Goal: Task Accomplishment & Management: Manage account settings

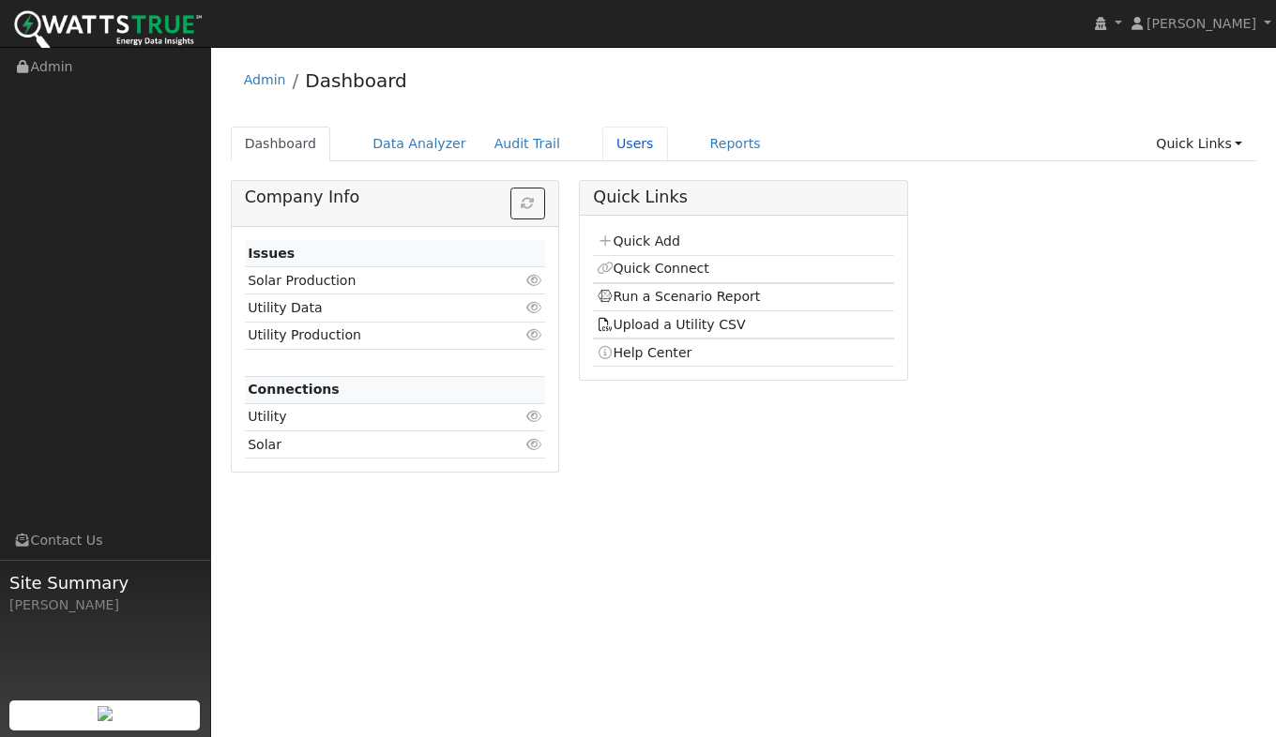
click at [602, 151] on link "Users" at bounding box center [635, 144] width 66 height 35
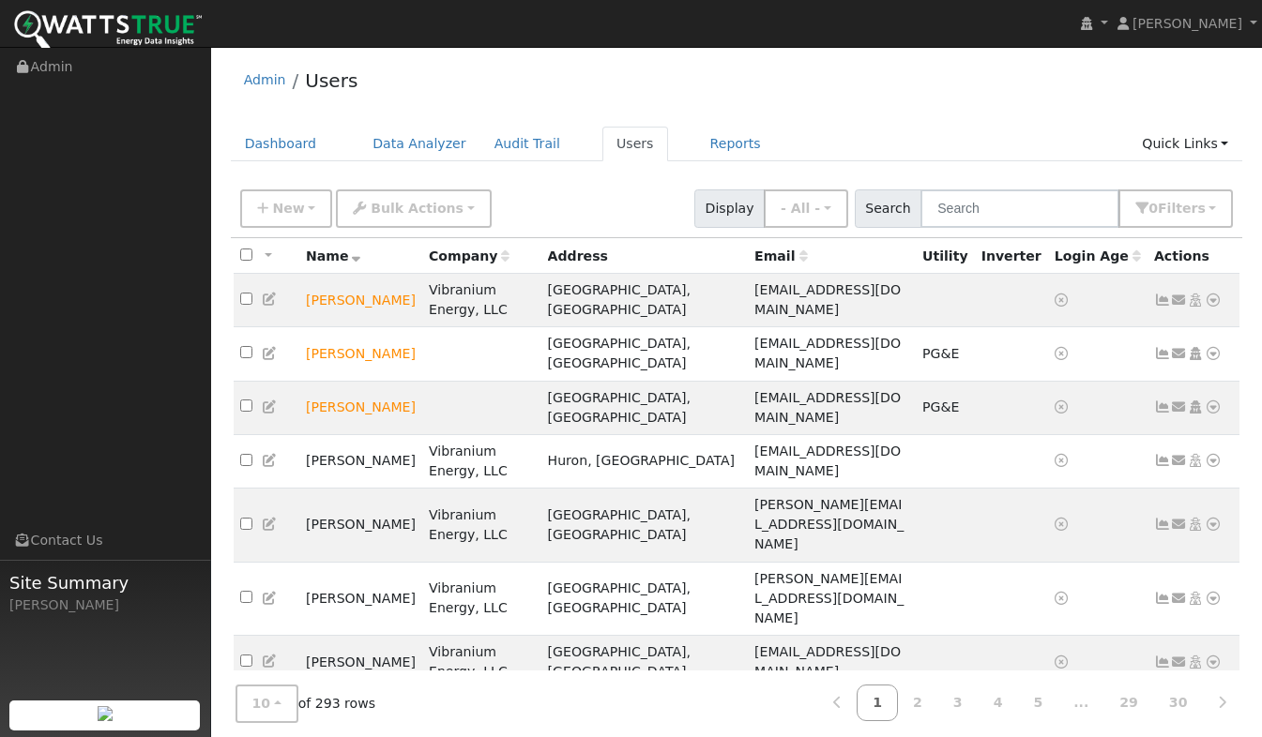
click at [1177, 296] on icon at bounding box center [1179, 300] width 17 height 13
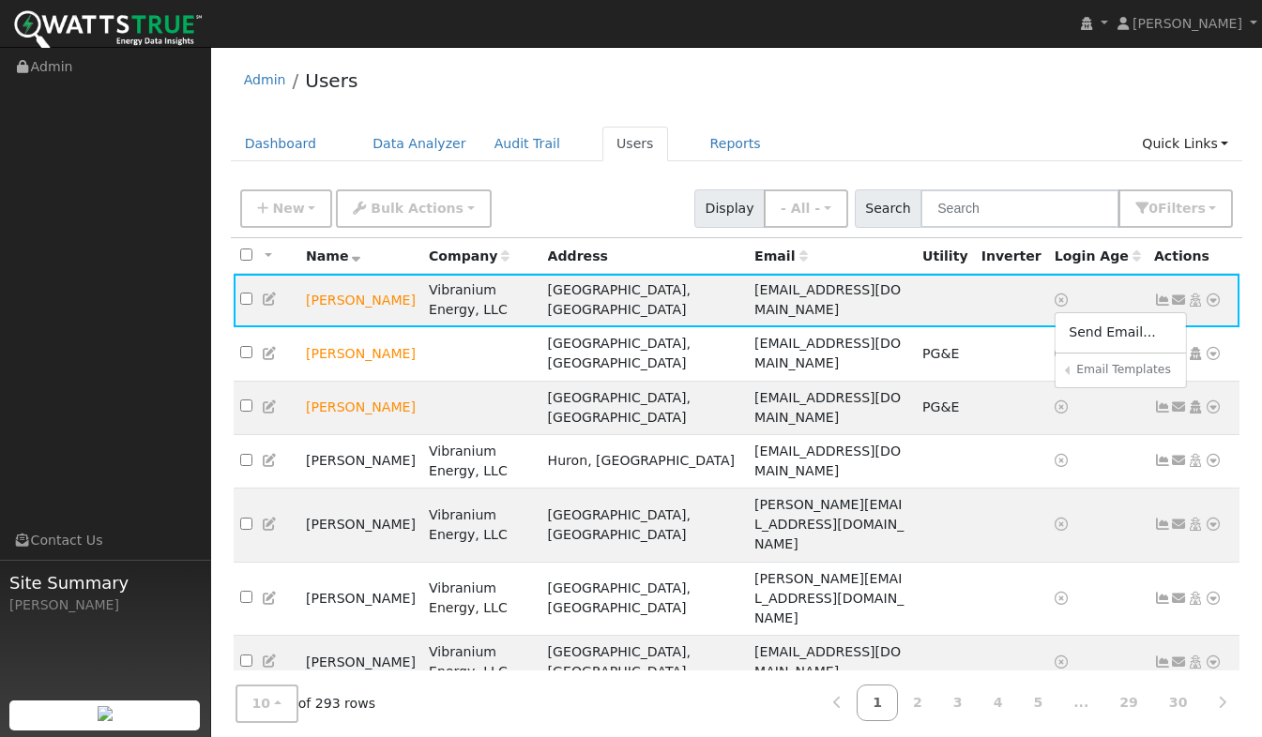
click at [817, 105] on div "Admin Users" at bounding box center [737, 84] width 1012 height 57
click at [985, 215] on input "text" at bounding box center [1019, 208] width 199 height 38
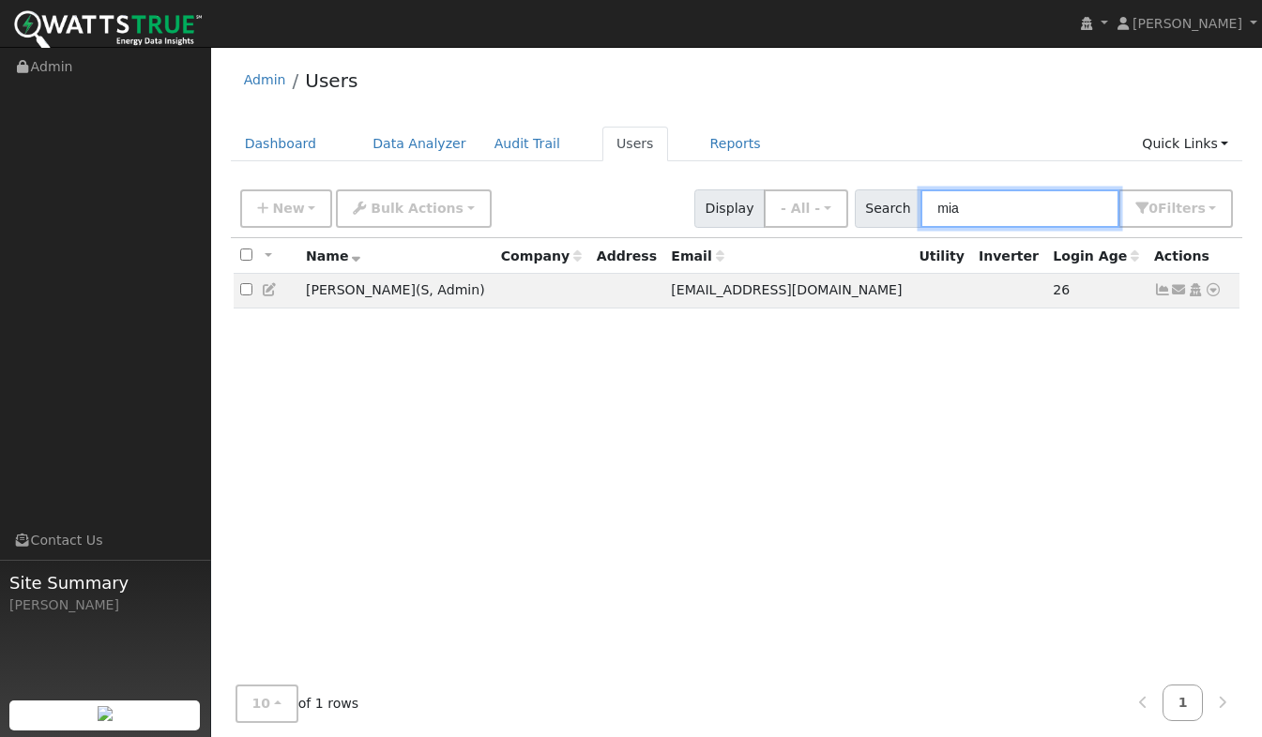
type input "mia"
click at [1212, 295] on icon at bounding box center [1212, 289] width 17 height 13
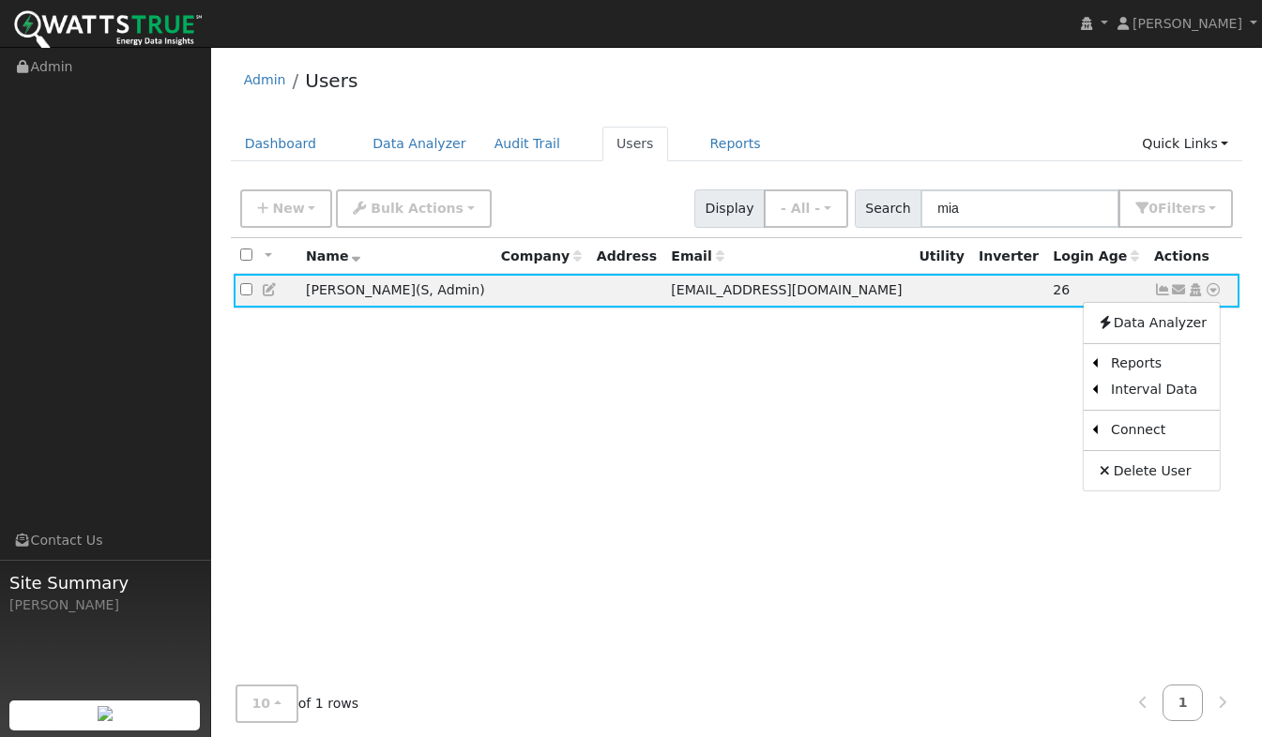
drag, startPoint x: 518, startPoint y: 418, endPoint x: 505, endPoint y: 369, distance: 51.4
click at [518, 417] on div "All None All on page None on page Name Company Address Email Utility Inverter L…" at bounding box center [737, 459] width 1012 height 443
click at [708, 297] on span "miatimberlake@efficienthomeprogram.com" at bounding box center [786, 289] width 231 height 15
click at [268, 291] on icon at bounding box center [270, 289] width 17 height 13
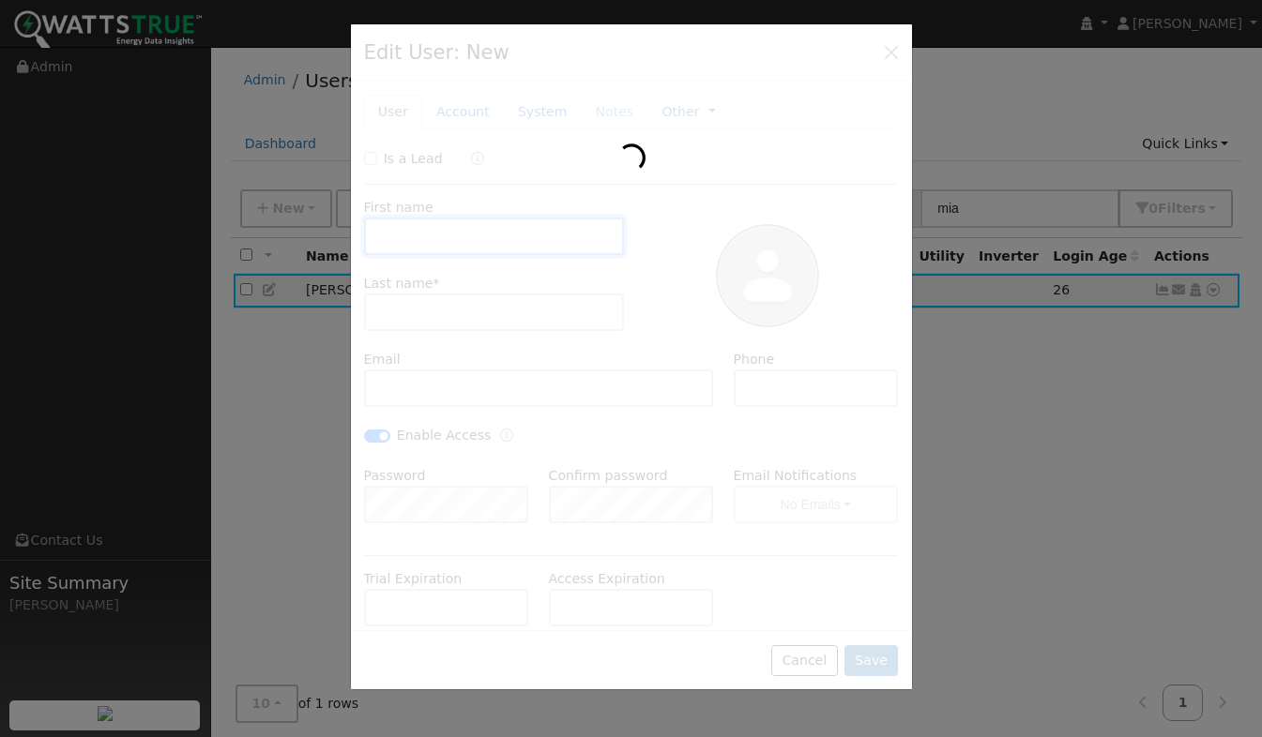
type input "Mia"
type input "Timberlake"
type input "miatimberlake@efficienthomeprogram.com"
type input "609-289-5890"
checkbox input "true"
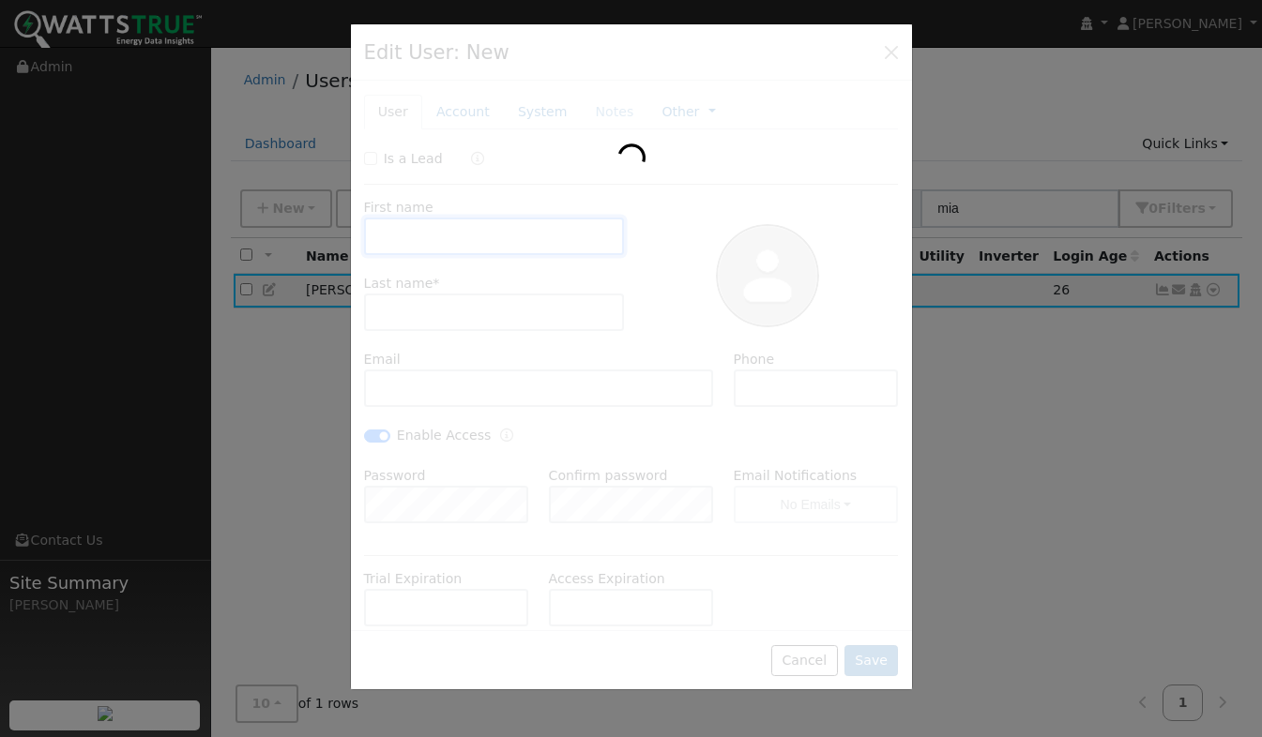
checkbox input "true"
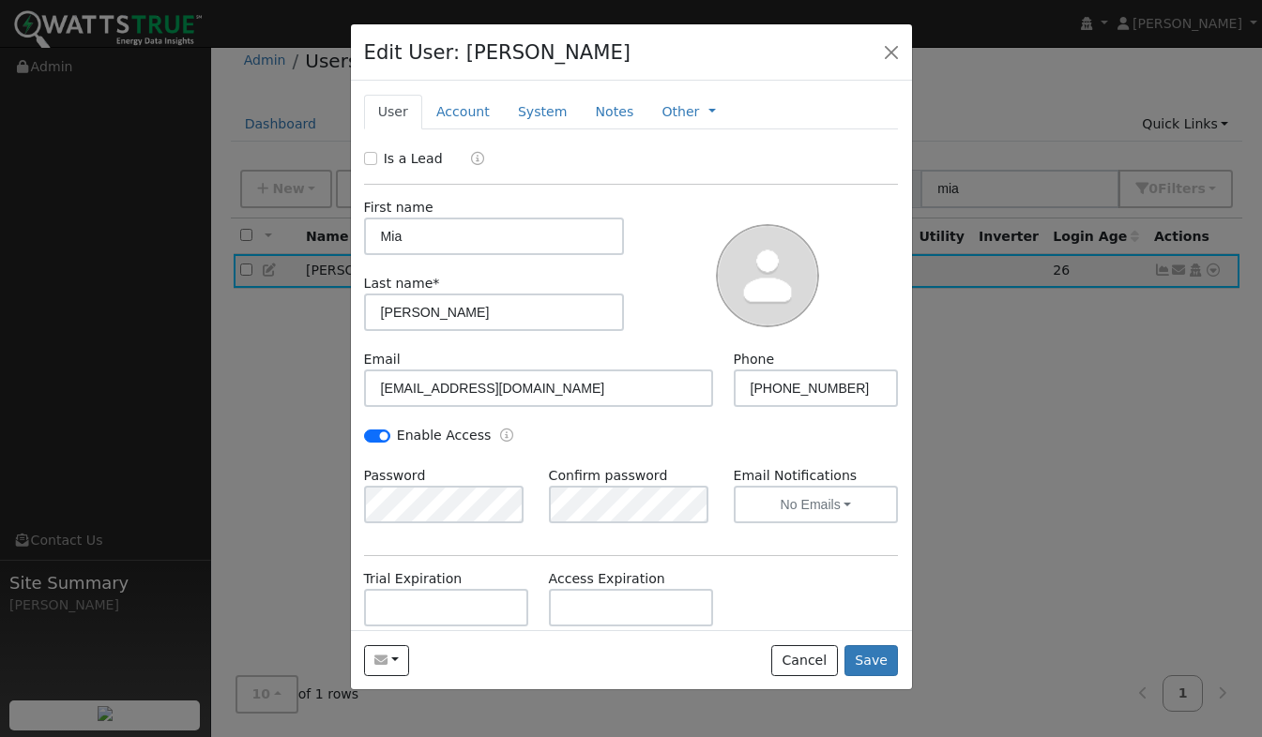
click at [455, 114] on link "Account" at bounding box center [463, 112] width 82 height 35
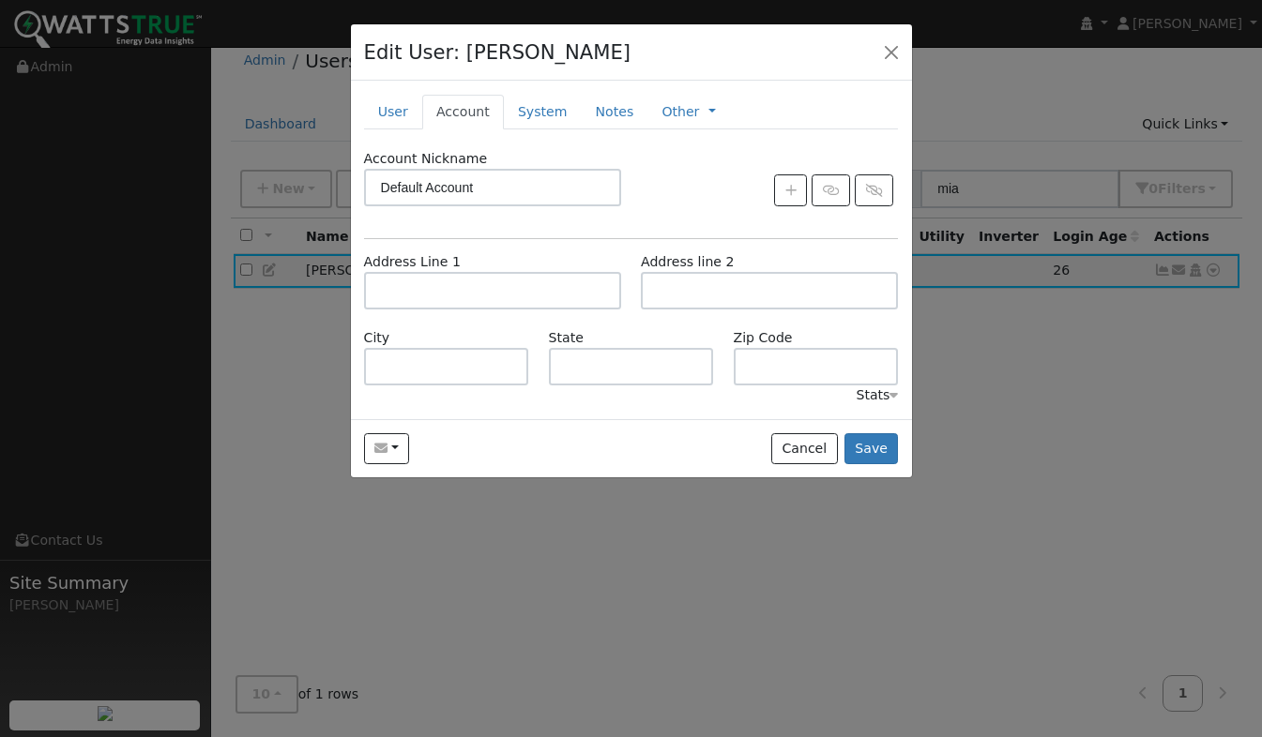
click at [387, 110] on link "User" at bounding box center [393, 112] width 58 height 35
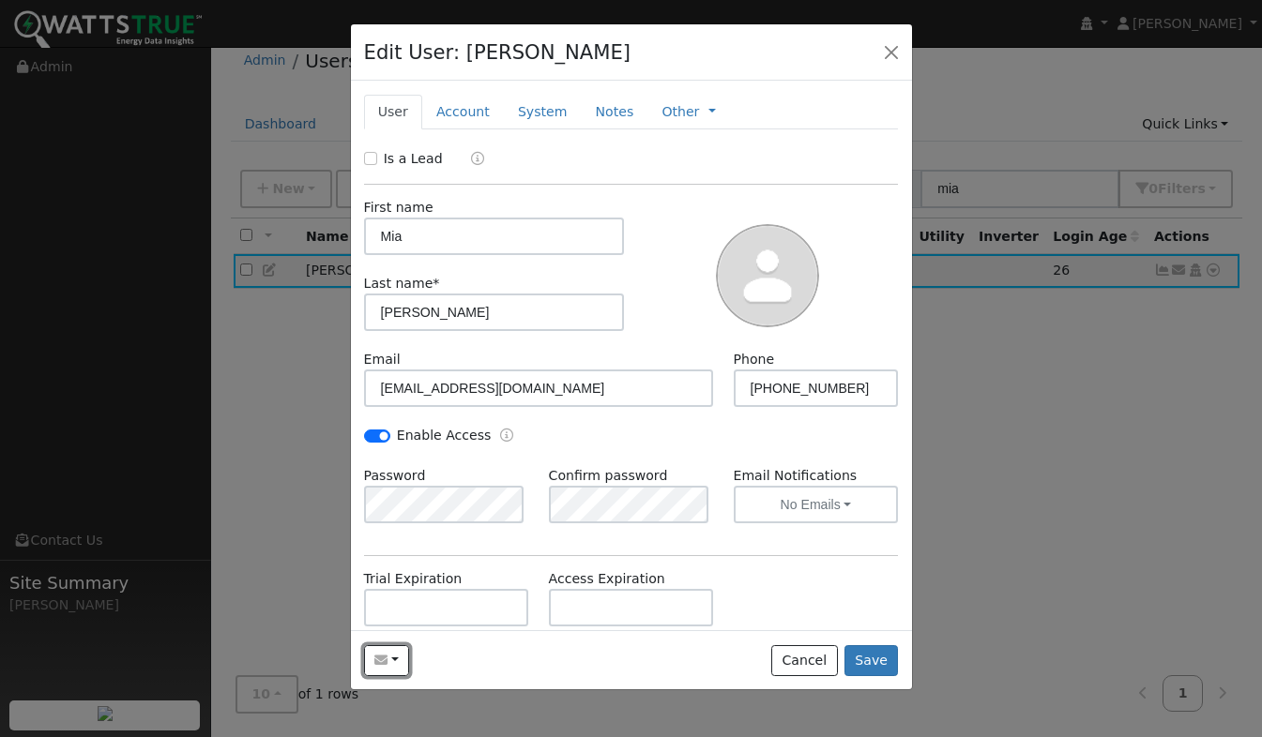
click at [394, 661] on button "button" at bounding box center [387, 661] width 46 height 32
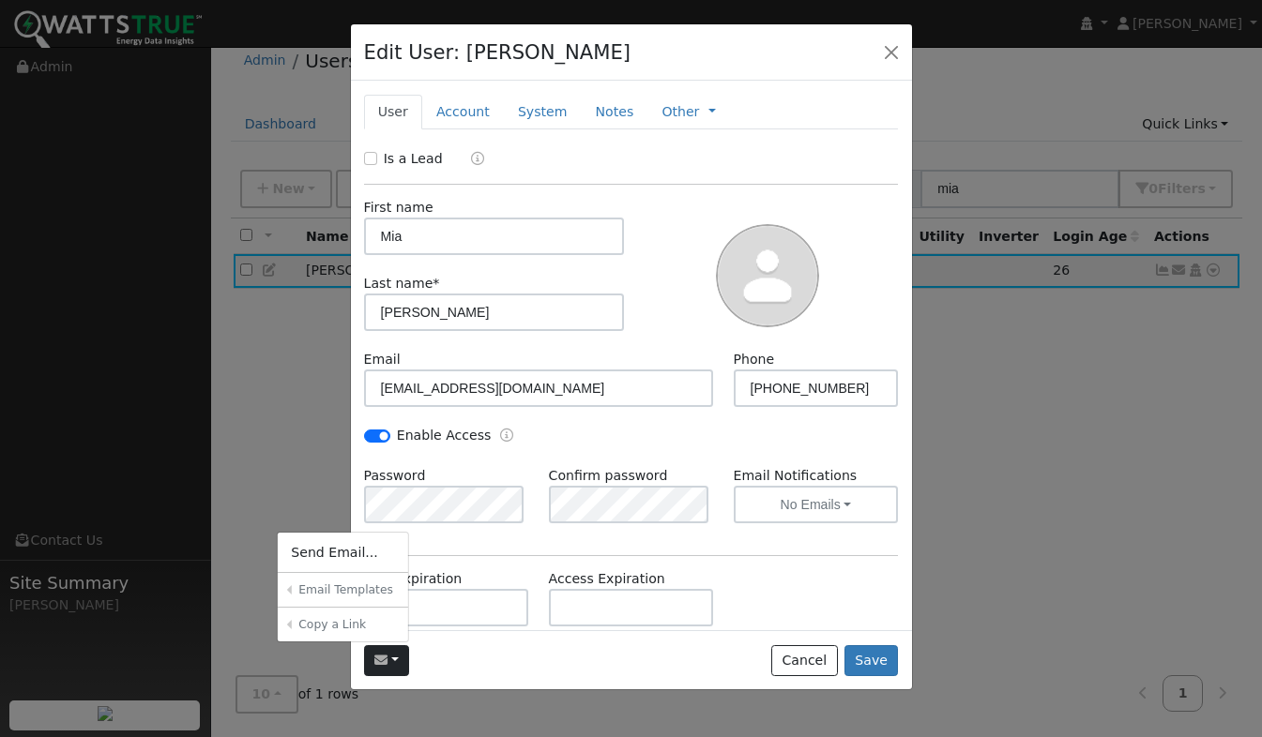
click at [309, 553] on link "Send Email..." at bounding box center [343, 552] width 130 height 26
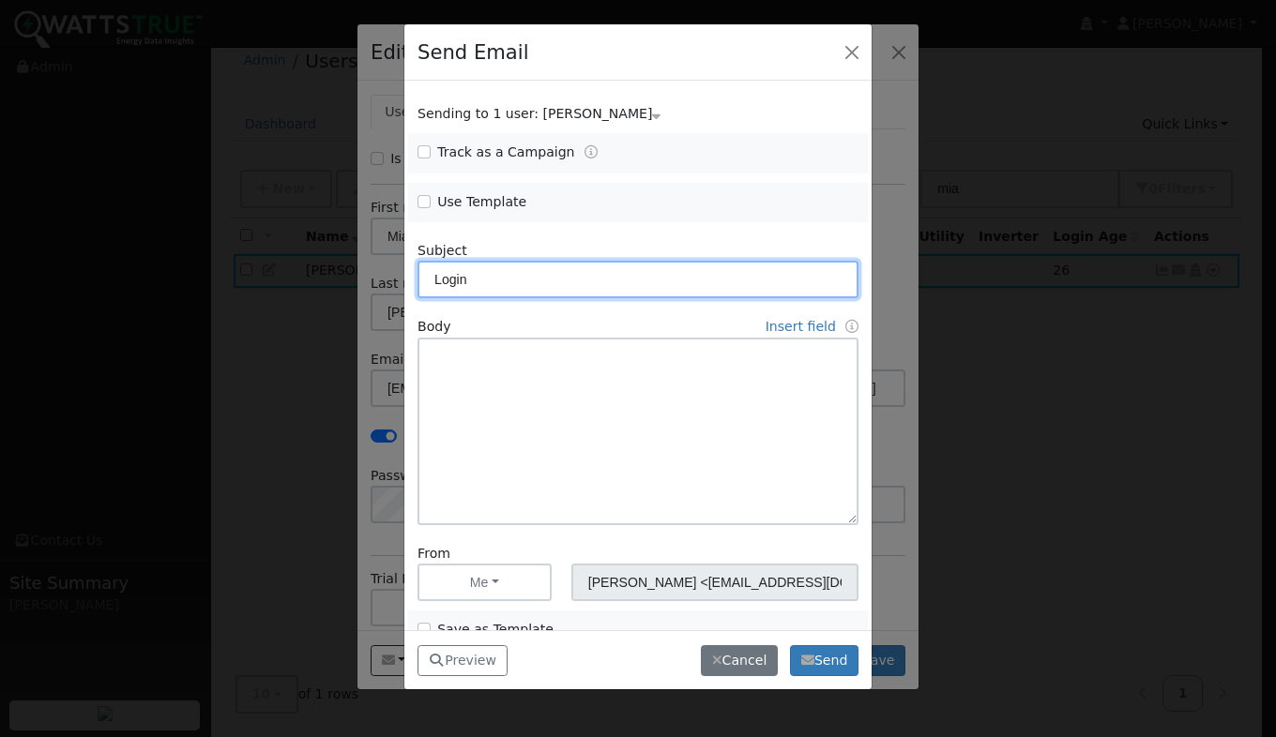
type input "Login"
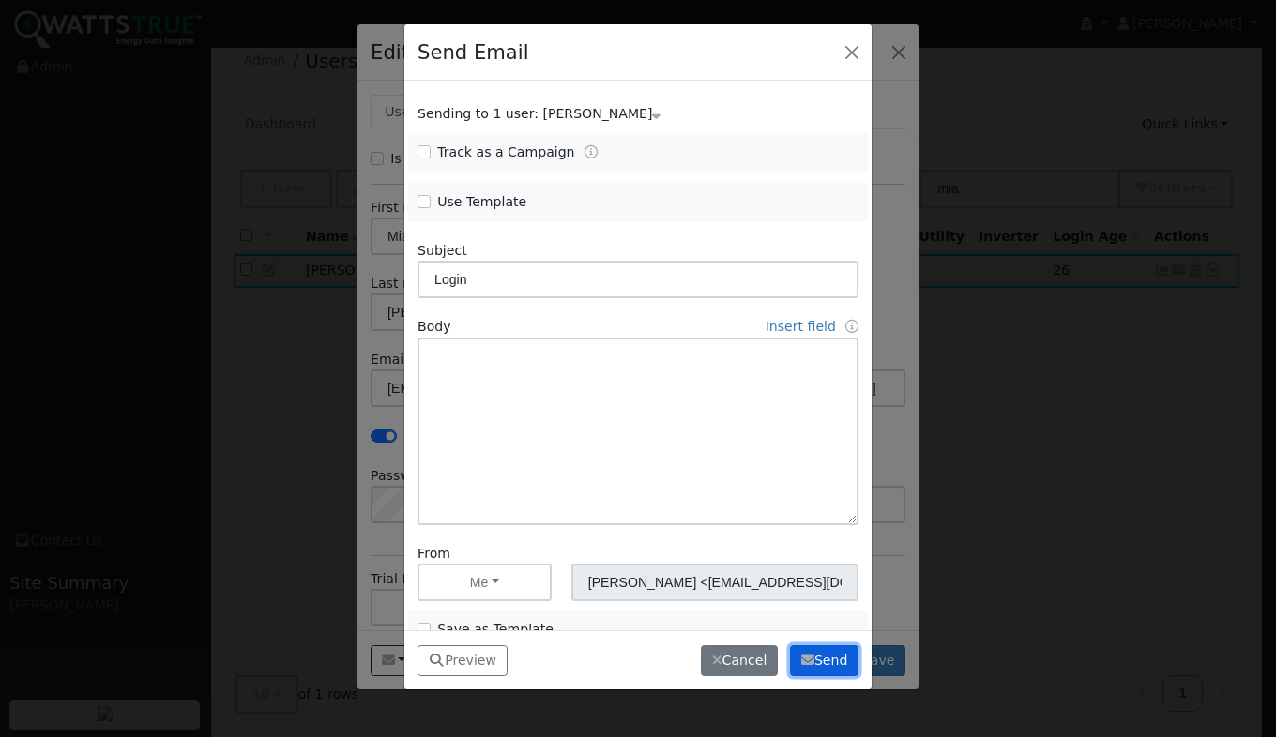
click at [813, 661] on icon "button" at bounding box center [807, 660] width 13 height 13
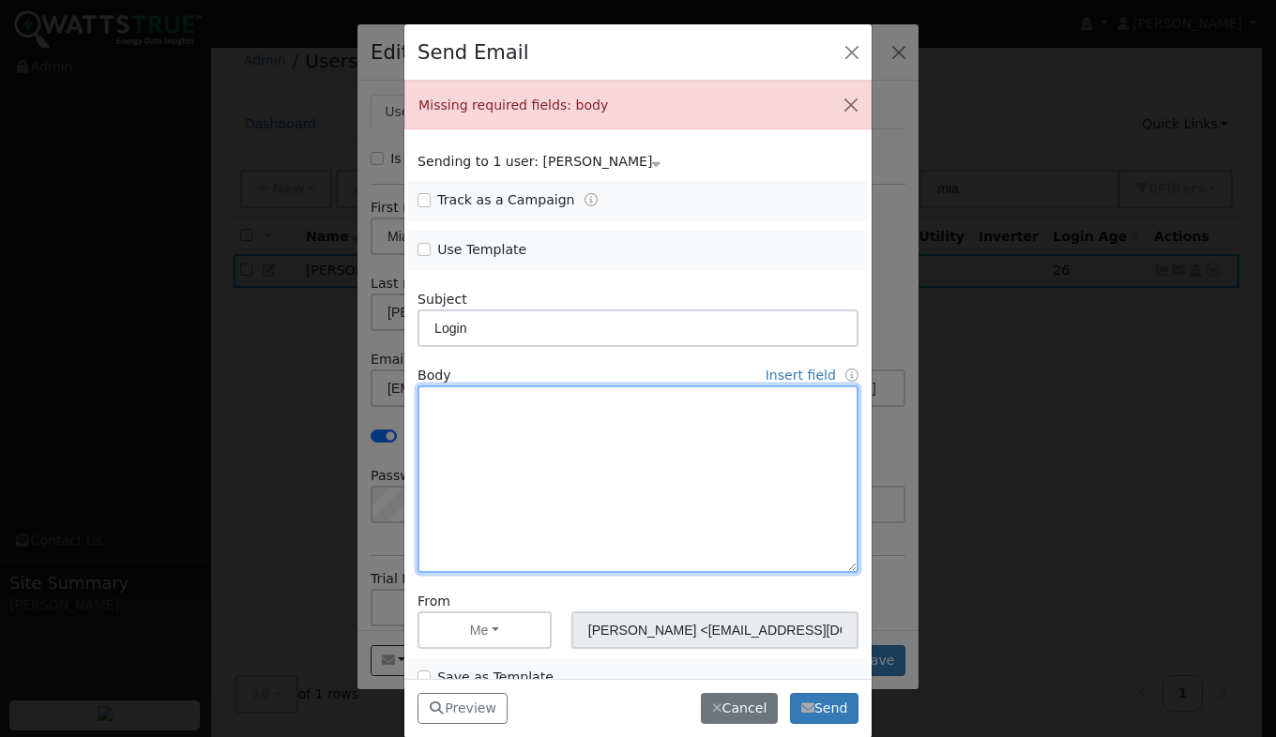
click at [438, 397] on textarea at bounding box center [637, 480] width 441 height 188
type textarea "login"
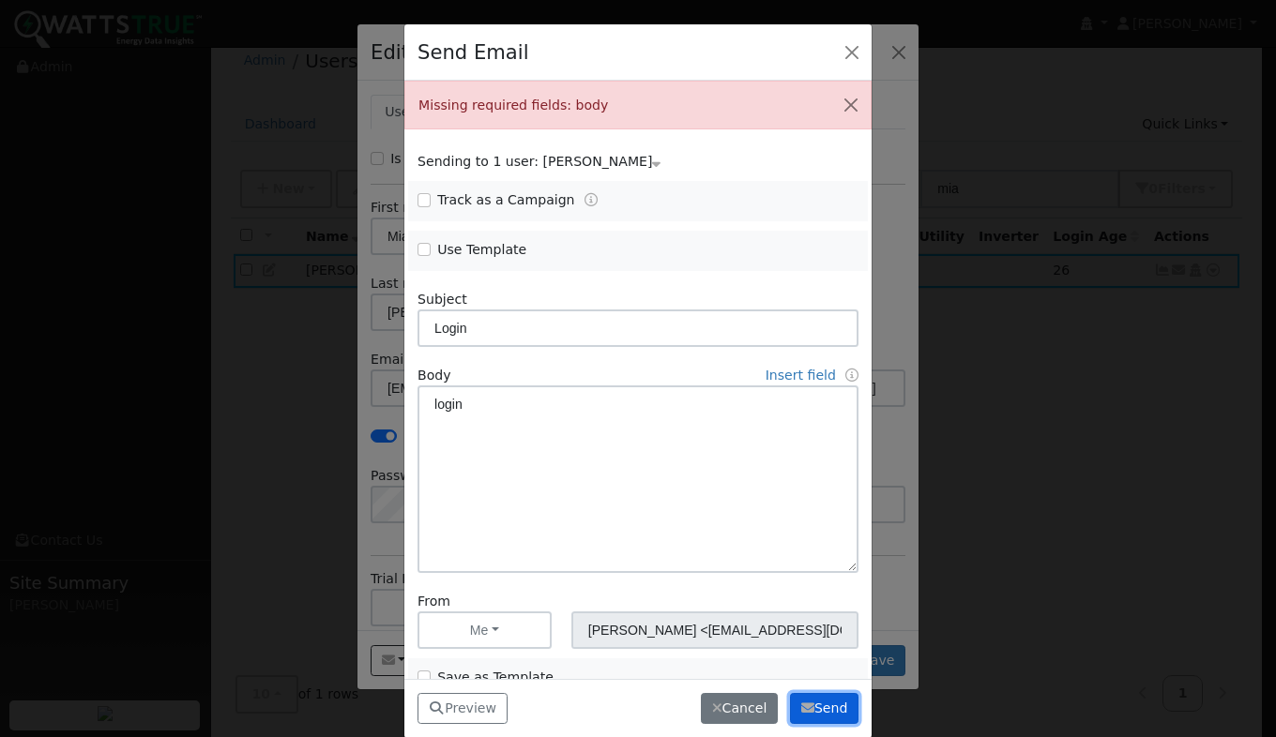
click at [830, 711] on button "Send" at bounding box center [824, 709] width 68 height 32
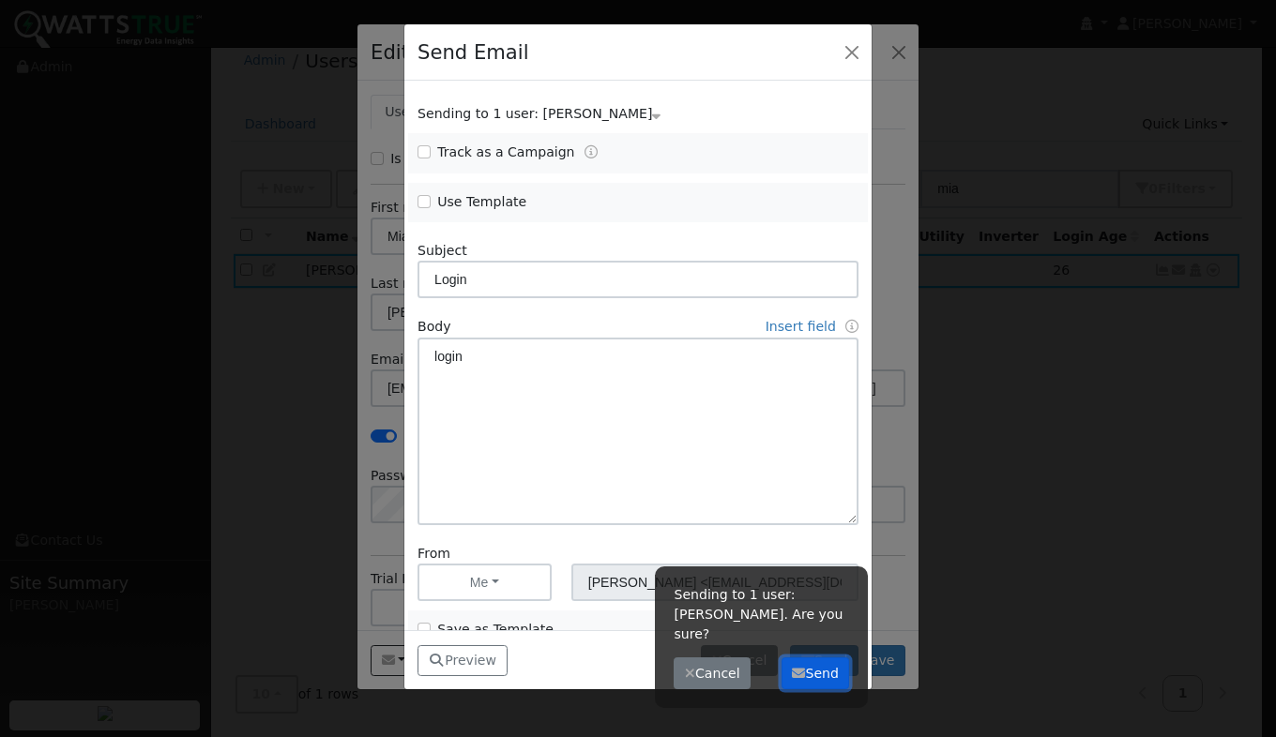
click at [824, 658] on button "Send" at bounding box center [815, 674] width 68 height 32
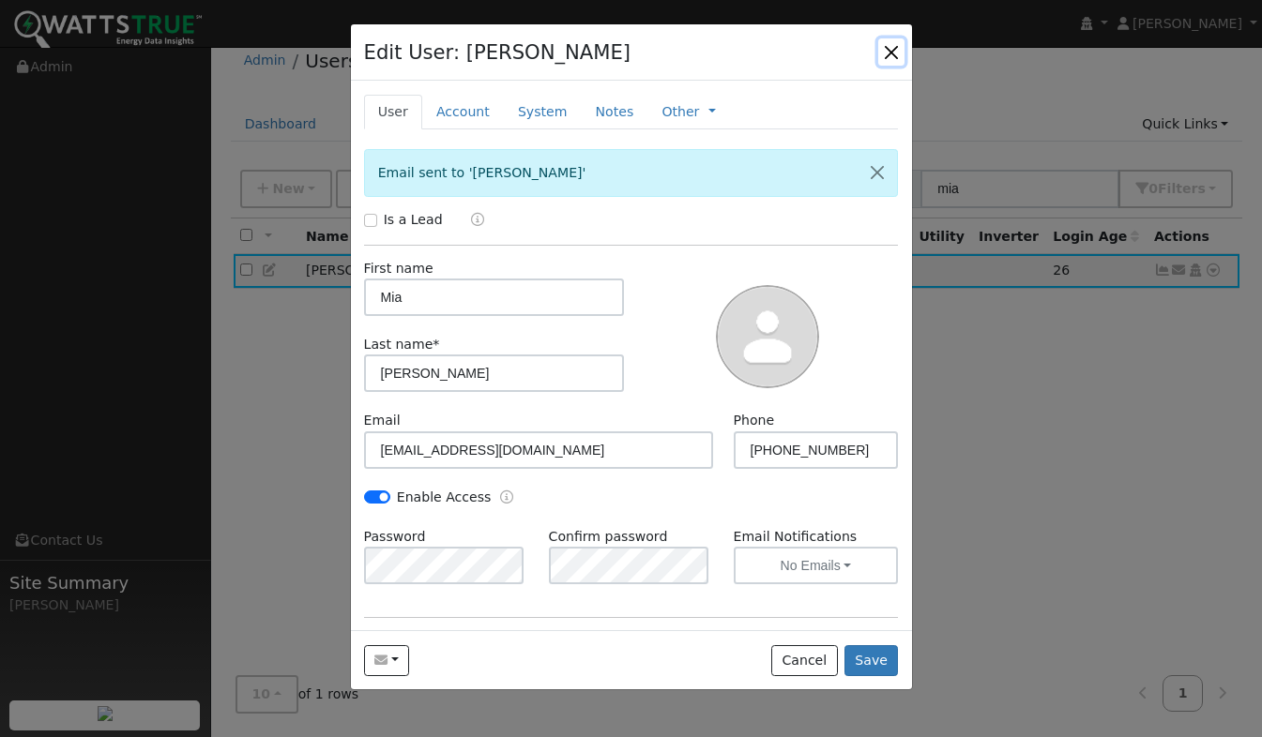
click at [892, 48] on button "button" at bounding box center [891, 51] width 26 height 26
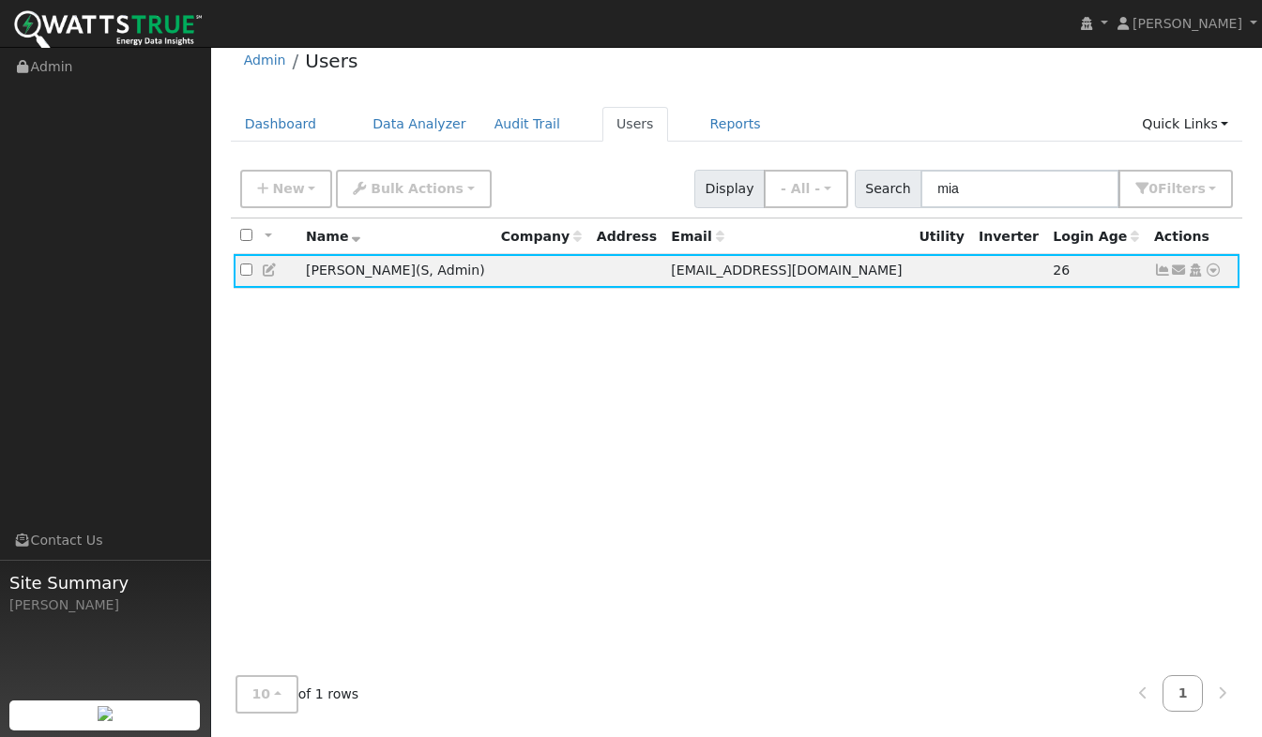
click at [602, 127] on link "Users" at bounding box center [635, 124] width 66 height 35
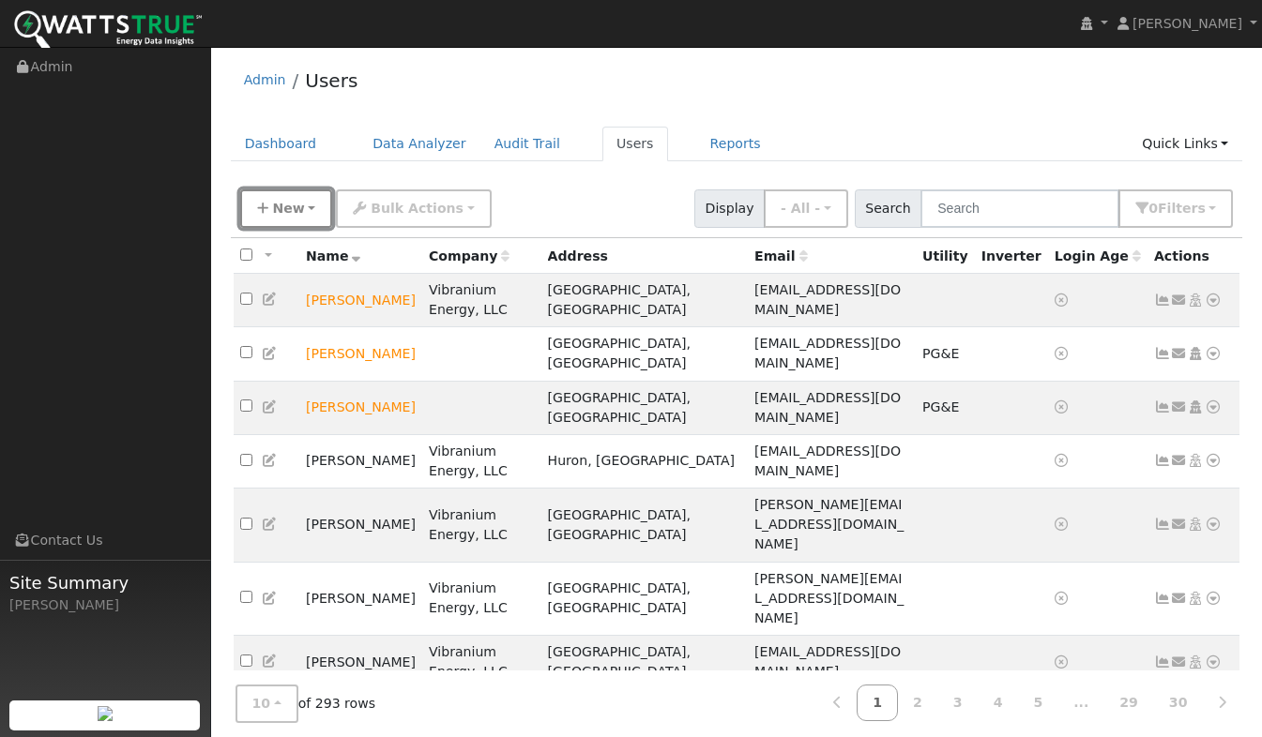
click at [295, 204] on span "New" at bounding box center [288, 208] width 32 height 15
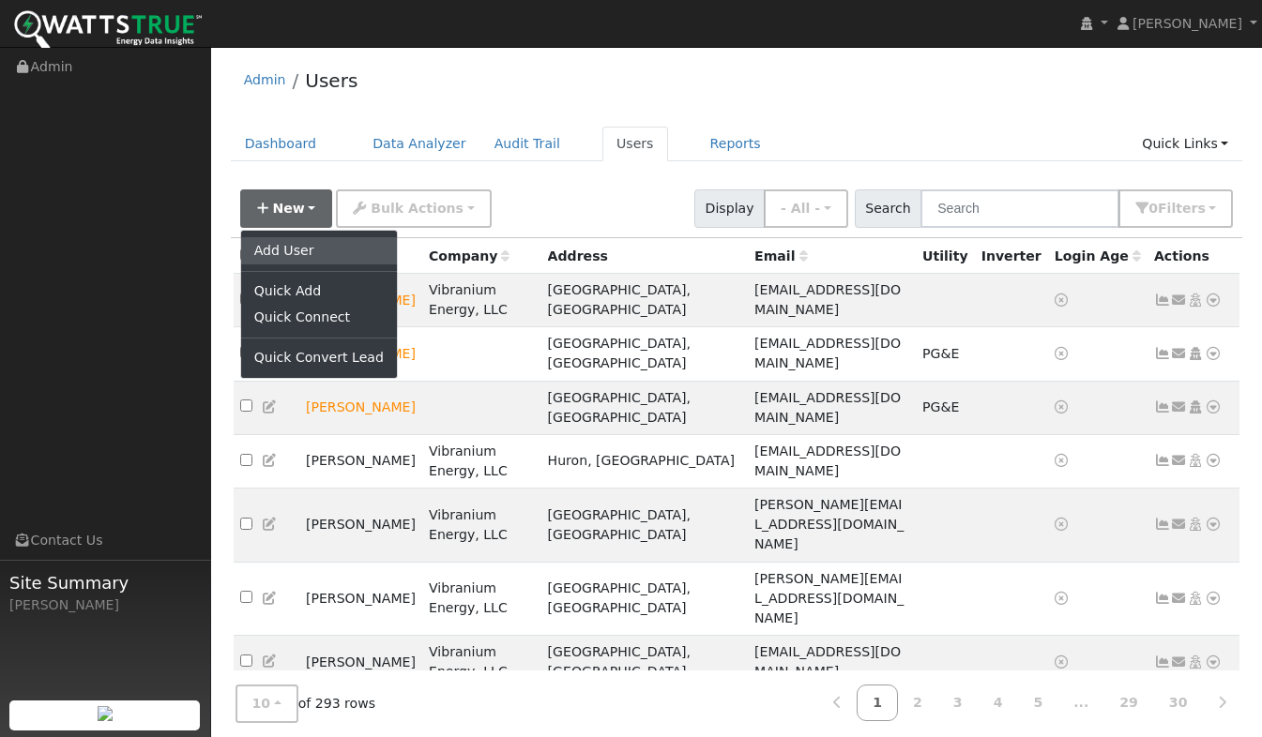
click at [290, 246] on link "Add User" at bounding box center [319, 250] width 156 height 26
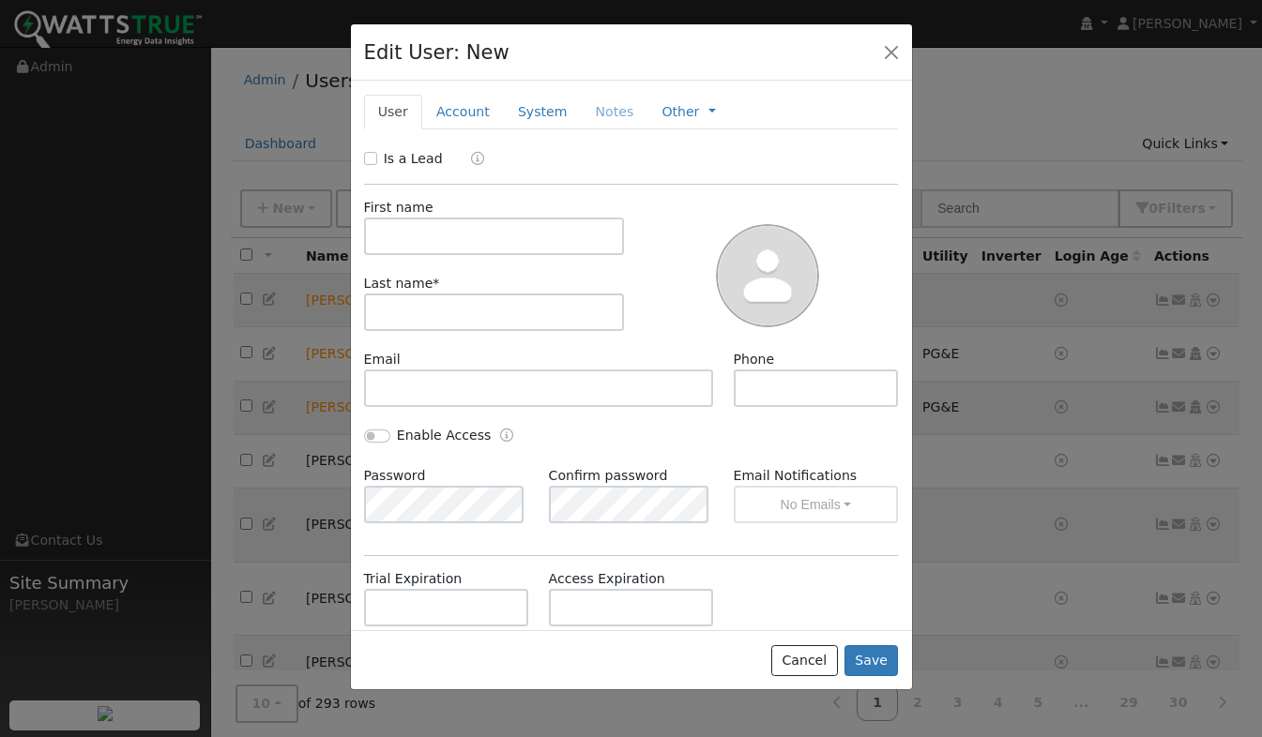
click at [378, 155] on div "Is a Lead" at bounding box center [405, 159] width 83 height 20
click at [373, 158] on input "Is a Lead" at bounding box center [370, 158] width 13 height 13
checkbox input "true"
click at [505, 158] on link "Qualified" at bounding box center [486, 158] width 70 height 15
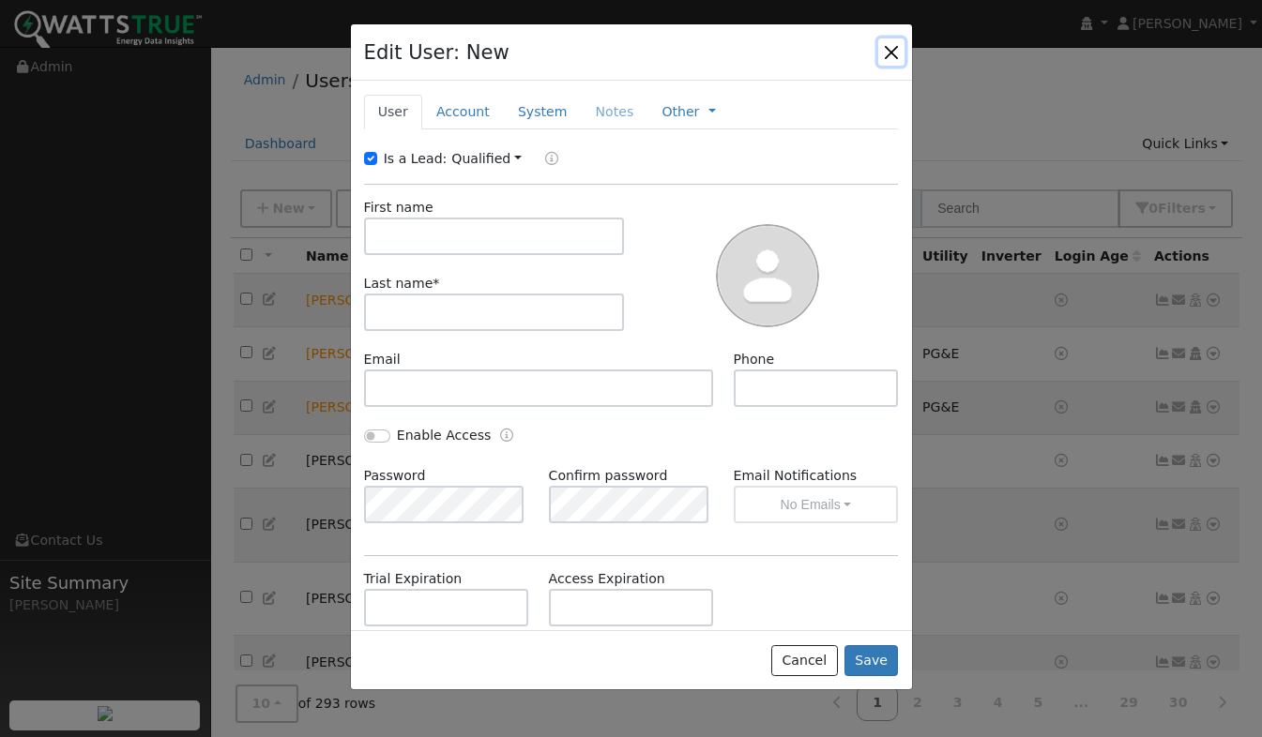
click at [892, 48] on button "button" at bounding box center [891, 51] width 26 height 26
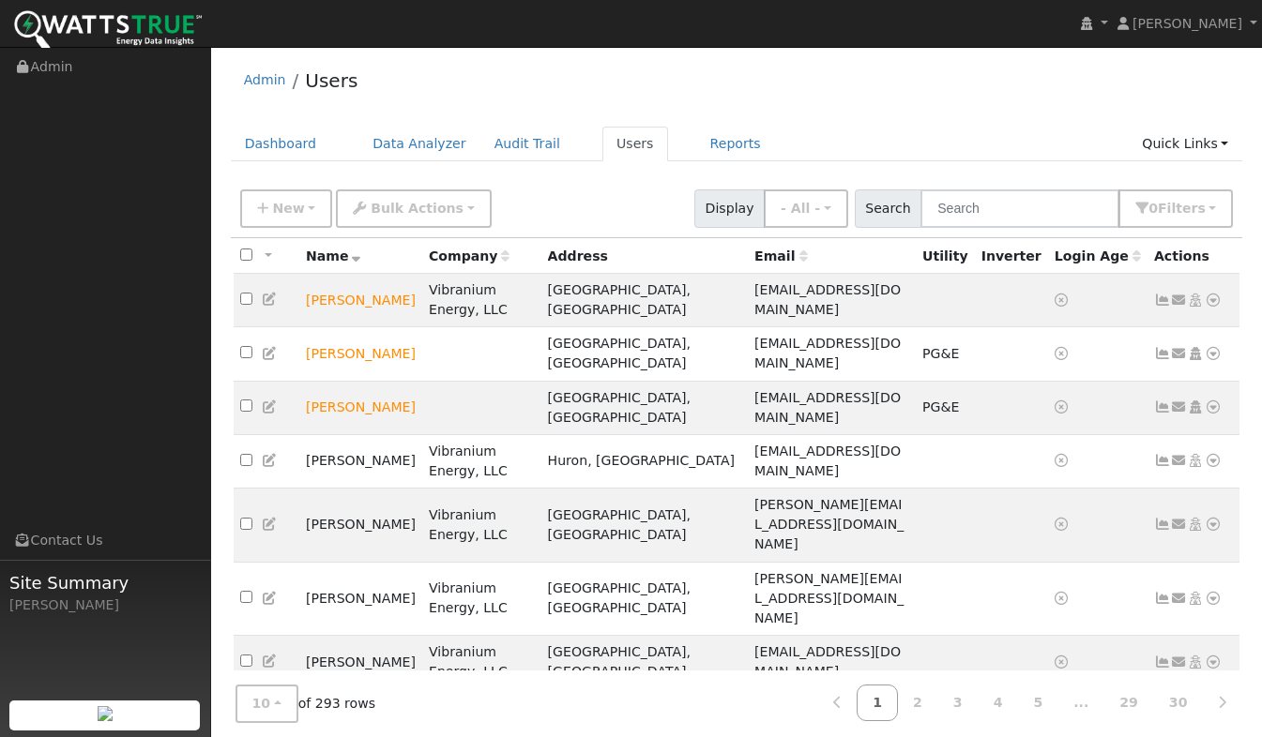
click at [611, 147] on link "Users" at bounding box center [635, 144] width 66 height 35
click at [259, 201] on button "New" at bounding box center [286, 208] width 93 height 38
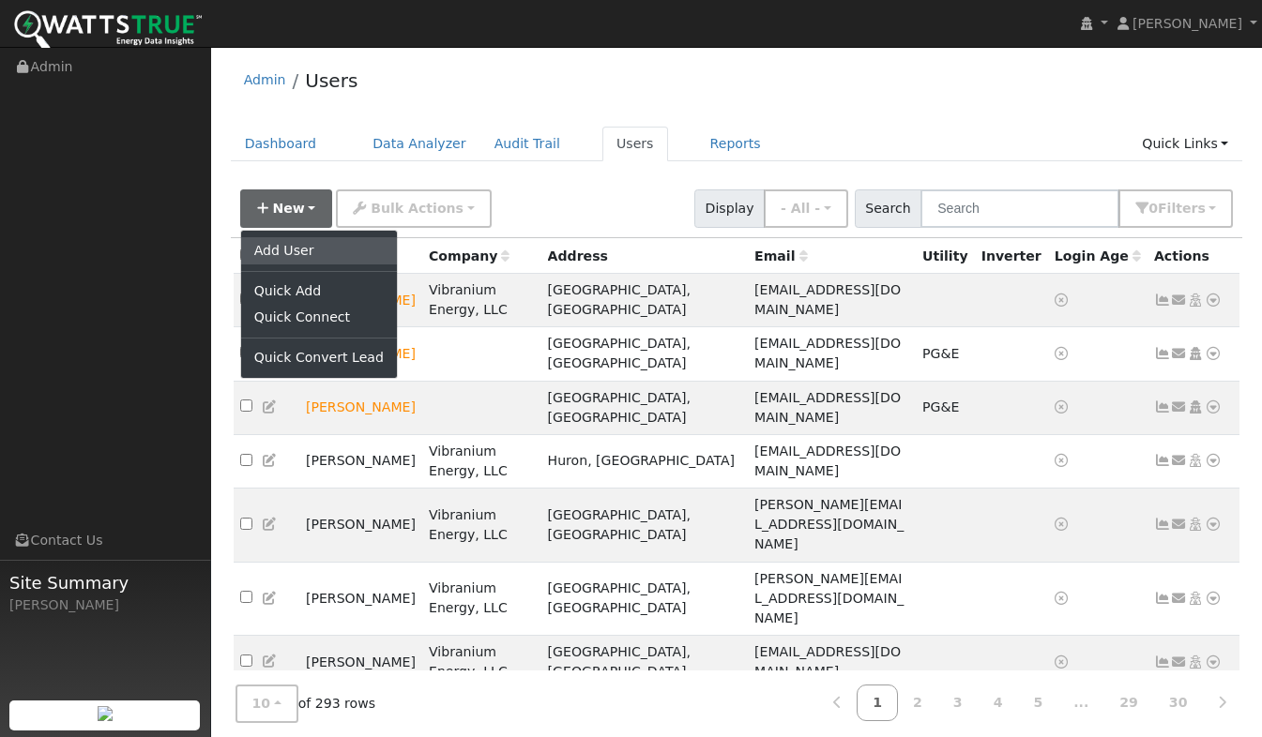
click at [269, 254] on link "Add User" at bounding box center [319, 250] width 156 height 26
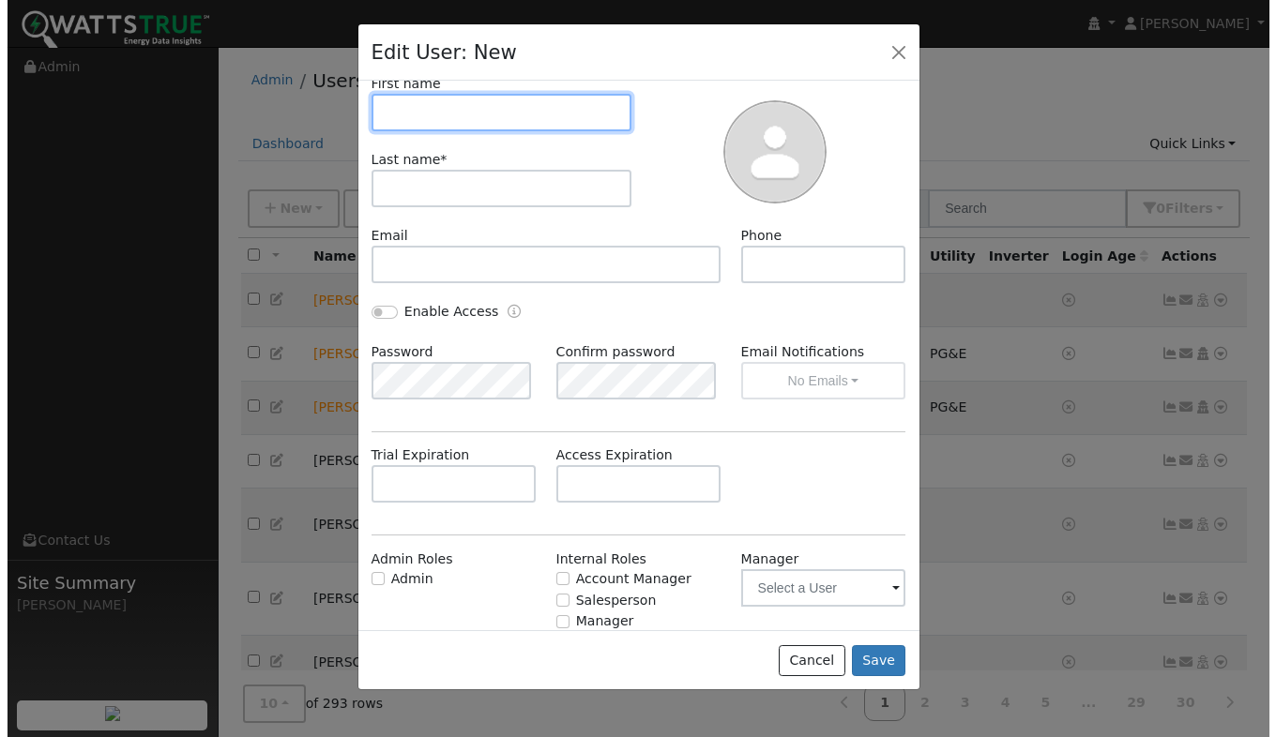
scroll to position [178, 0]
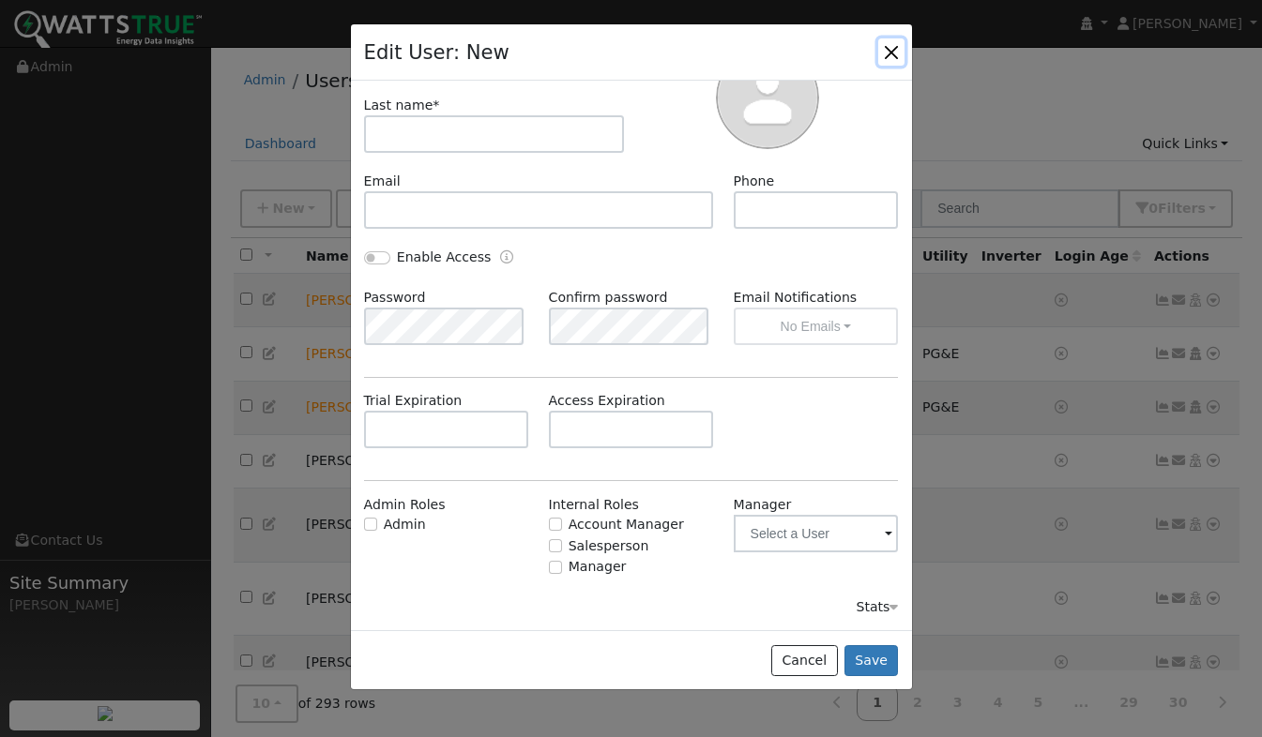
click at [893, 54] on button "button" at bounding box center [891, 51] width 26 height 26
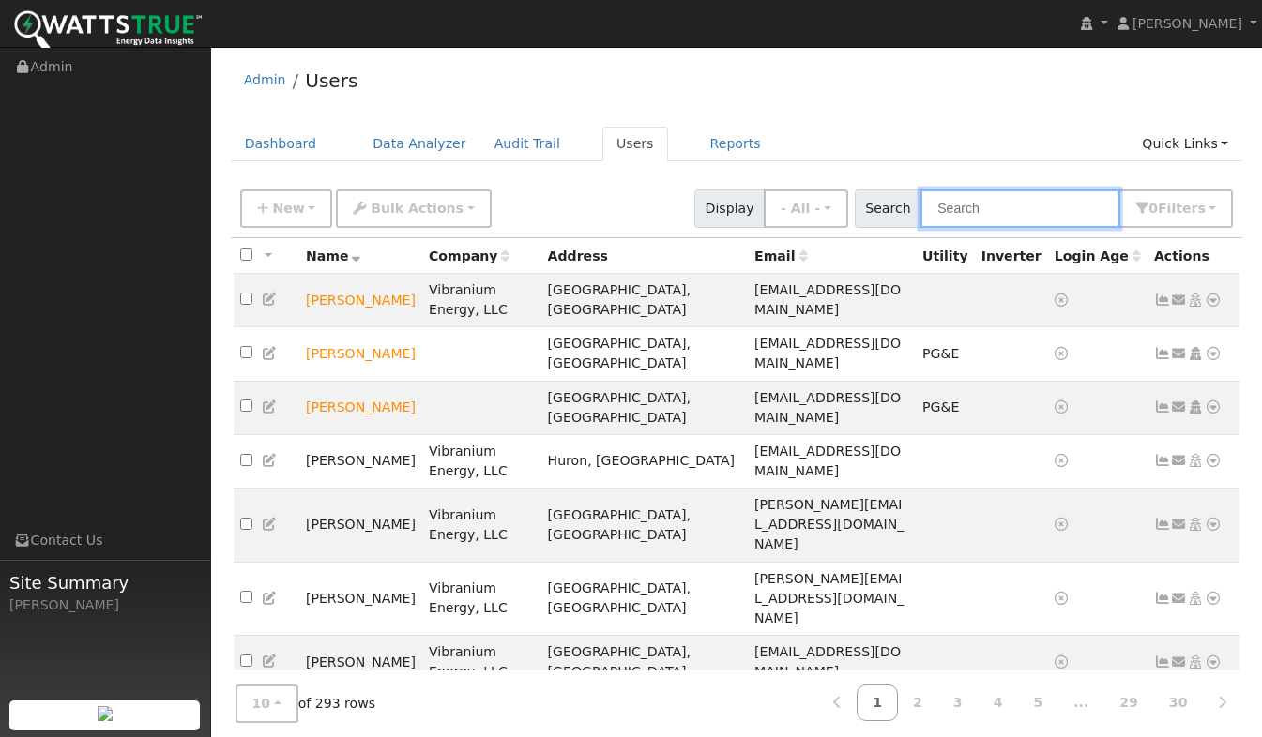
click at [992, 212] on input "text" at bounding box center [1019, 208] width 199 height 38
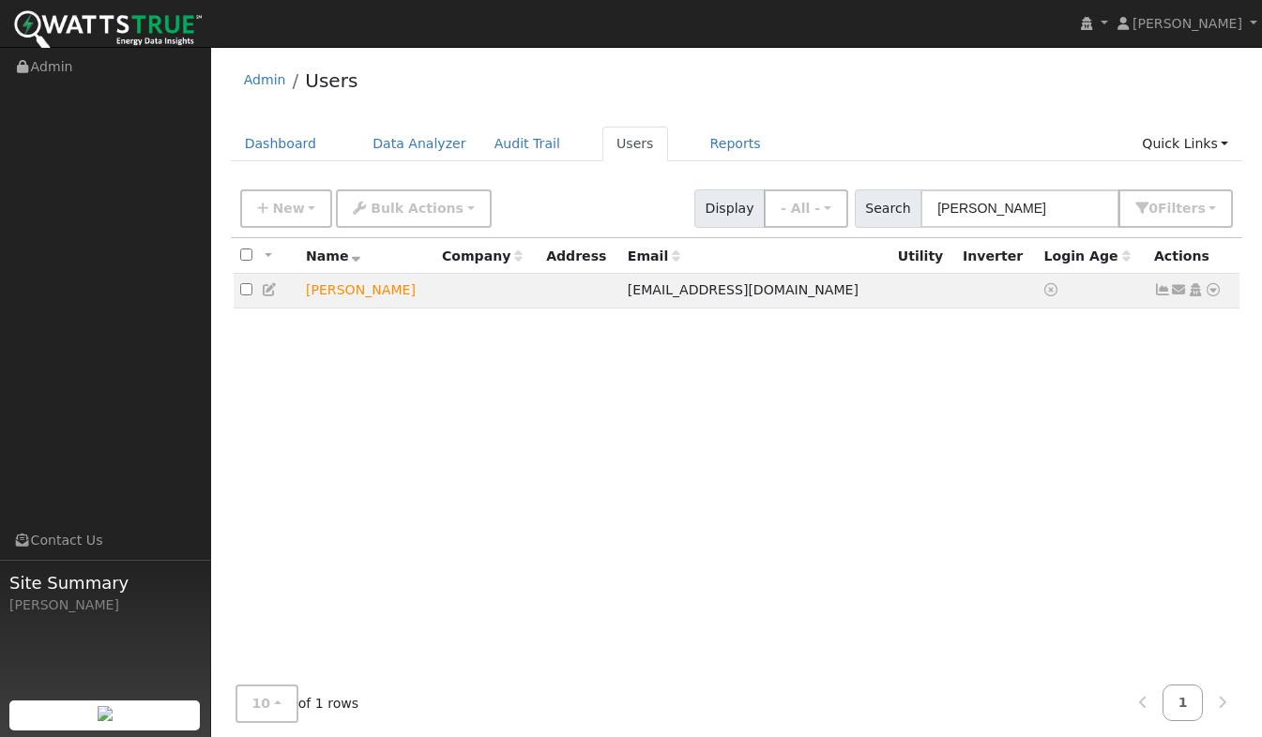
click at [1178, 295] on icon at bounding box center [1179, 289] width 17 height 13
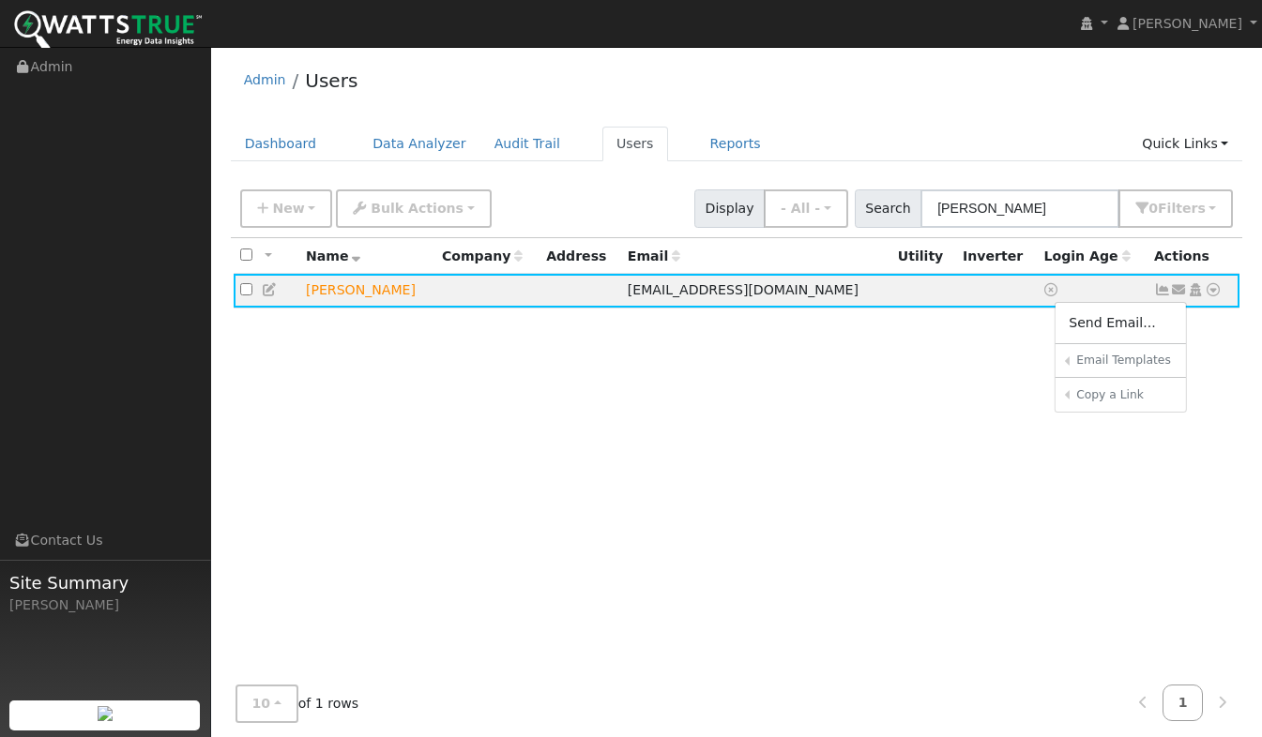
click at [0, 0] on link "Efficient Home Program Data Sharing" at bounding box center [0, 0] width 0 height 0
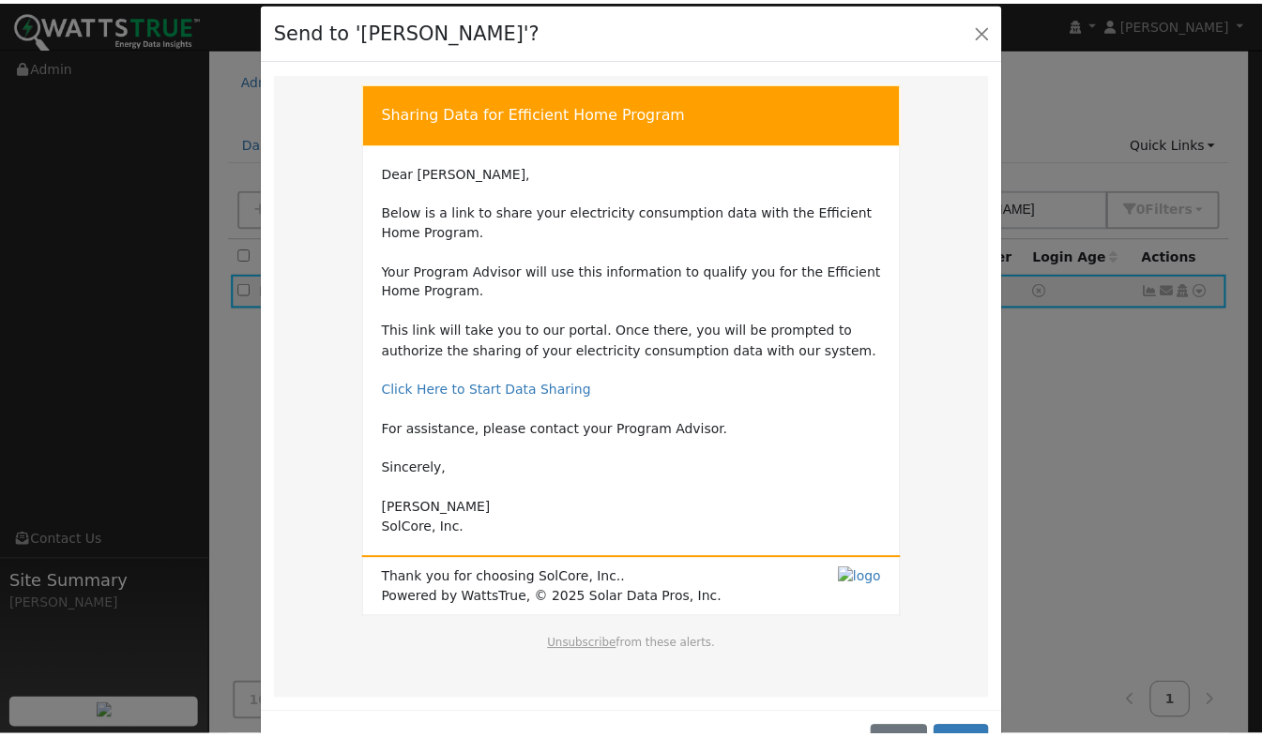
scroll to position [0, 0]
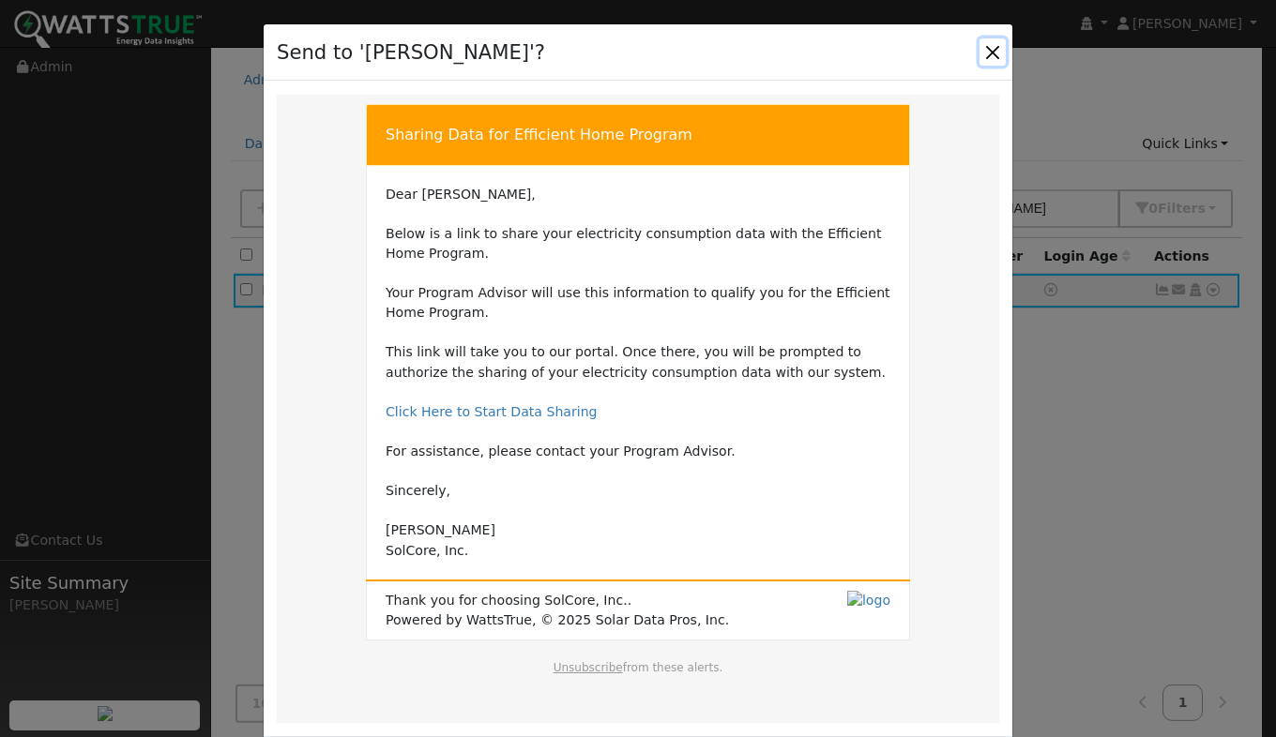
click at [987, 47] on button "Close" at bounding box center [992, 51] width 26 height 26
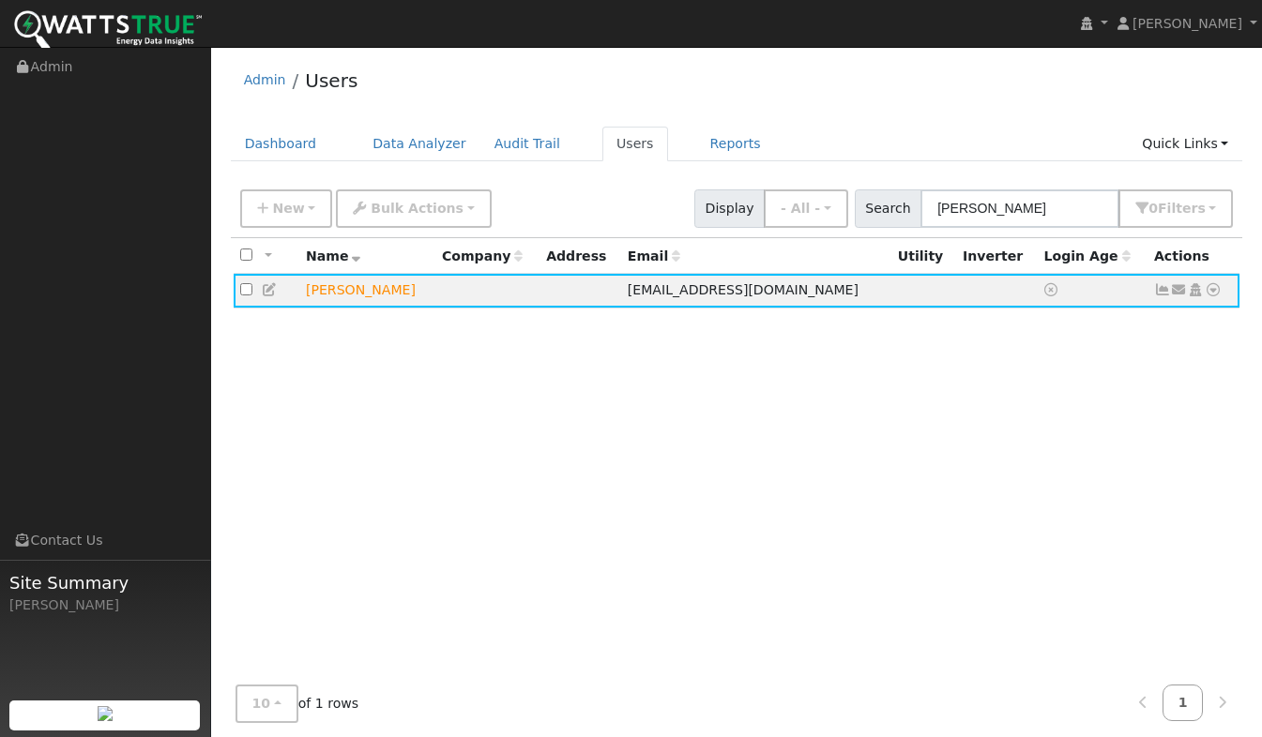
click at [1213, 296] on icon at bounding box center [1212, 289] width 17 height 13
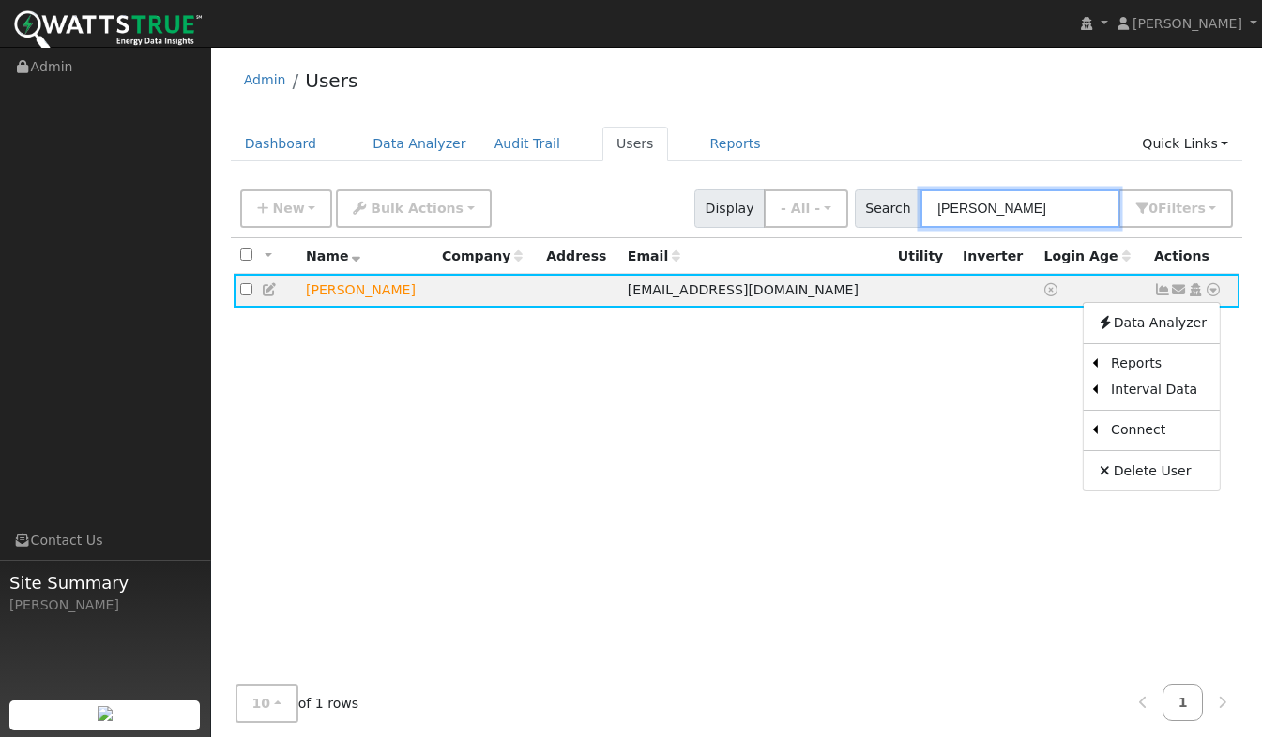
drag, startPoint x: 1002, startPoint y: 206, endPoint x: 956, endPoint y: 203, distance: 46.1
click at [1002, 206] on input "Anwar" at bounding box center [1019, 208] width 199 height 38
click at [955, 203] on input "Anwar" at bounding box center [1019, 208] width 199 height 38
type input "]Anwar"
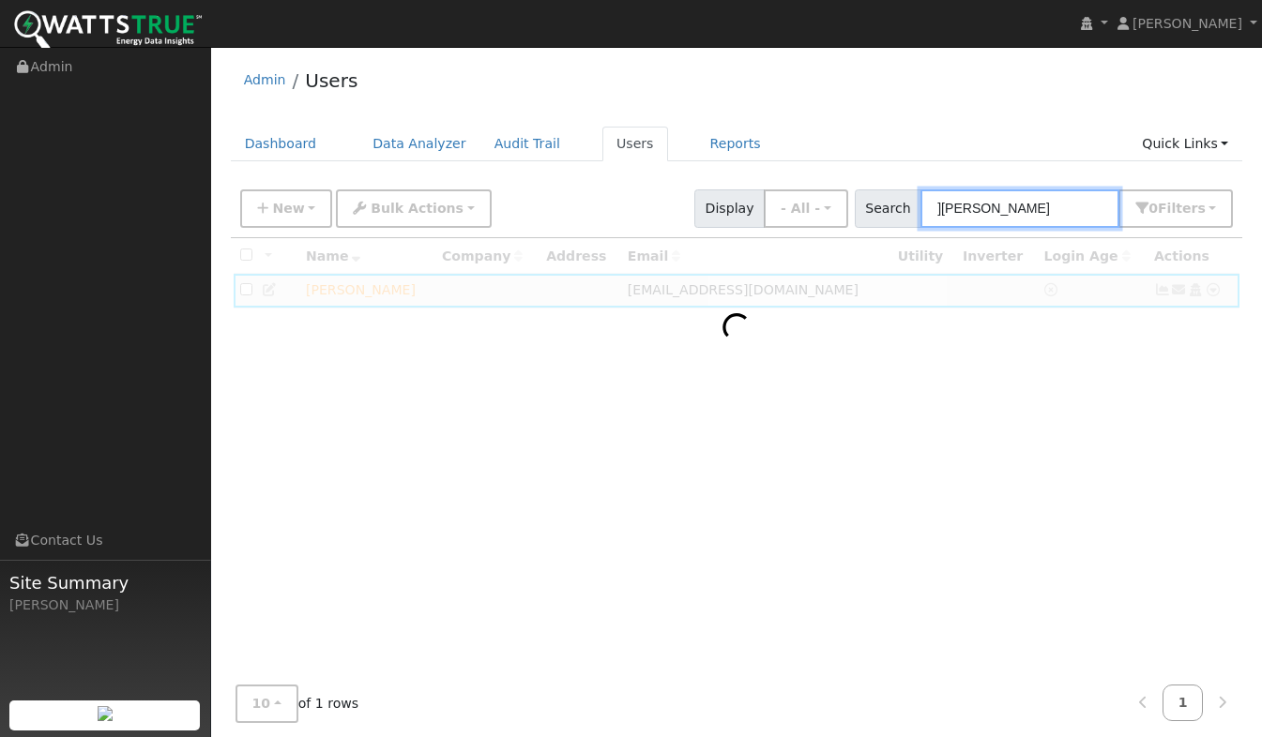
drag, startPoint x: 1030, startPoint y: 206, endPoint x: 961, endPoint y: 221, distance: 71.0
click at [1019, 208] on input "]Anwar" at bounding box center [1019, 208] width 199 height 38
click at [951, 221] on input "]Anwar" at bounding box center [1019, 208] width 199 height 38
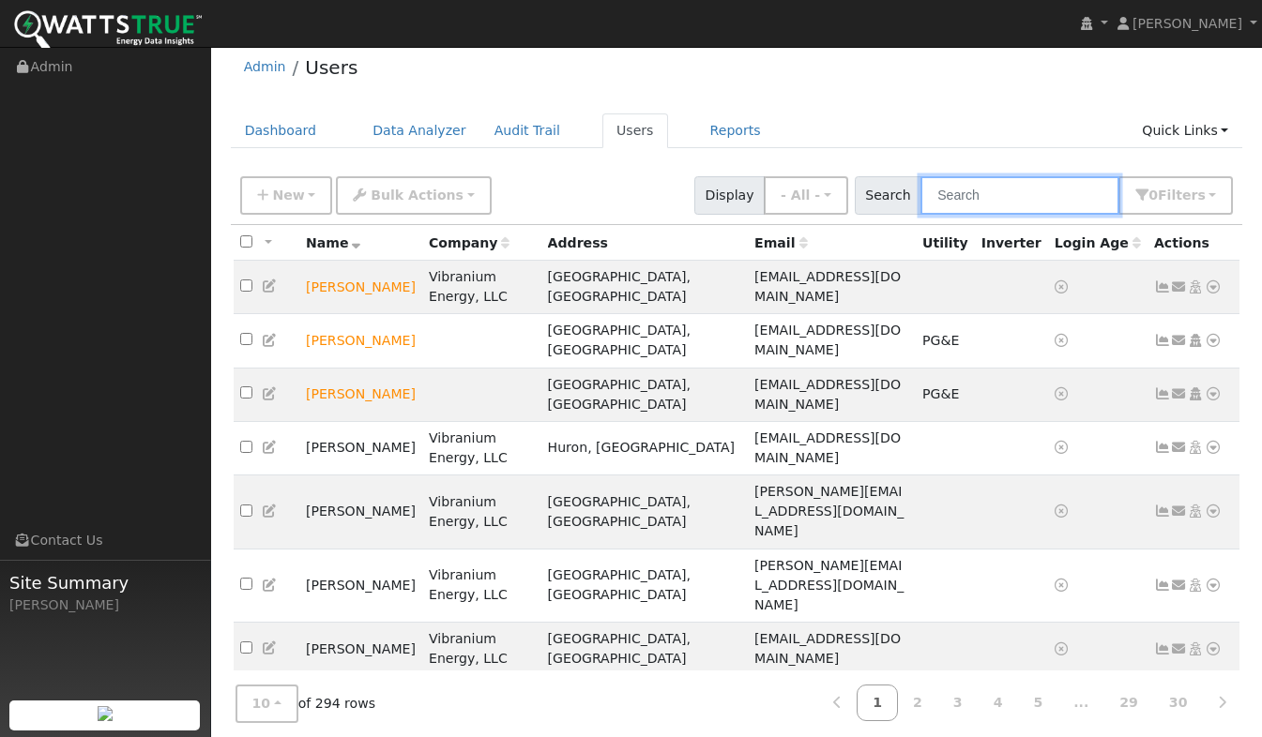
scroll to position [20, 0]
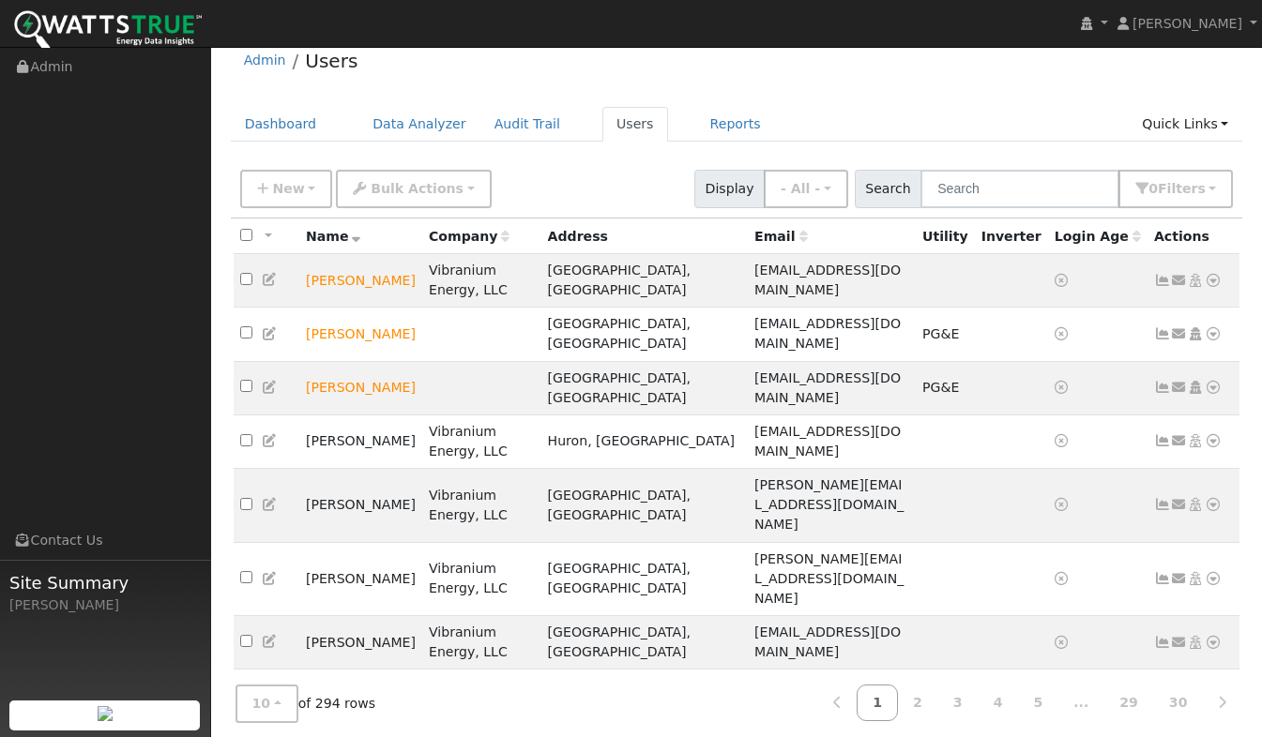
click at [1214, 327] on icon at bounding box center [1212, 333] width 17 height 13
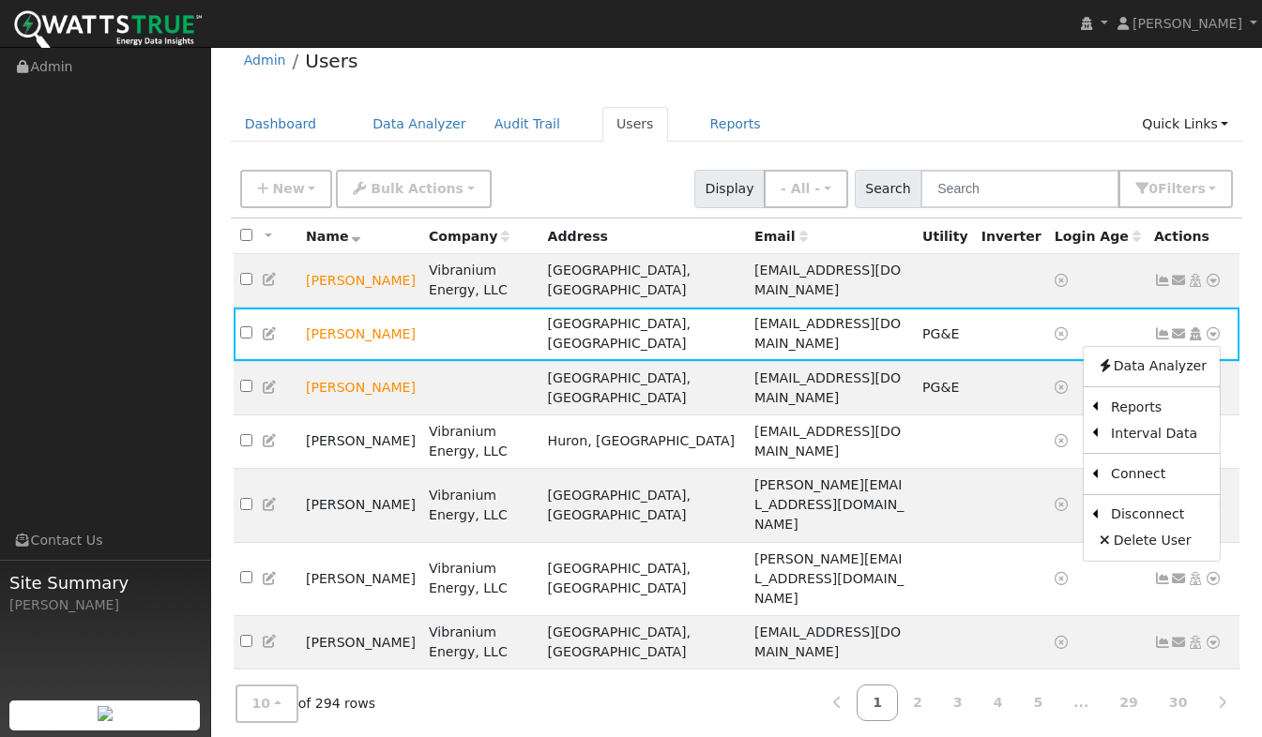
click at [1128, 354] on link "Data Analyzer" at bounding box center [1151, 367] width 136 height 26
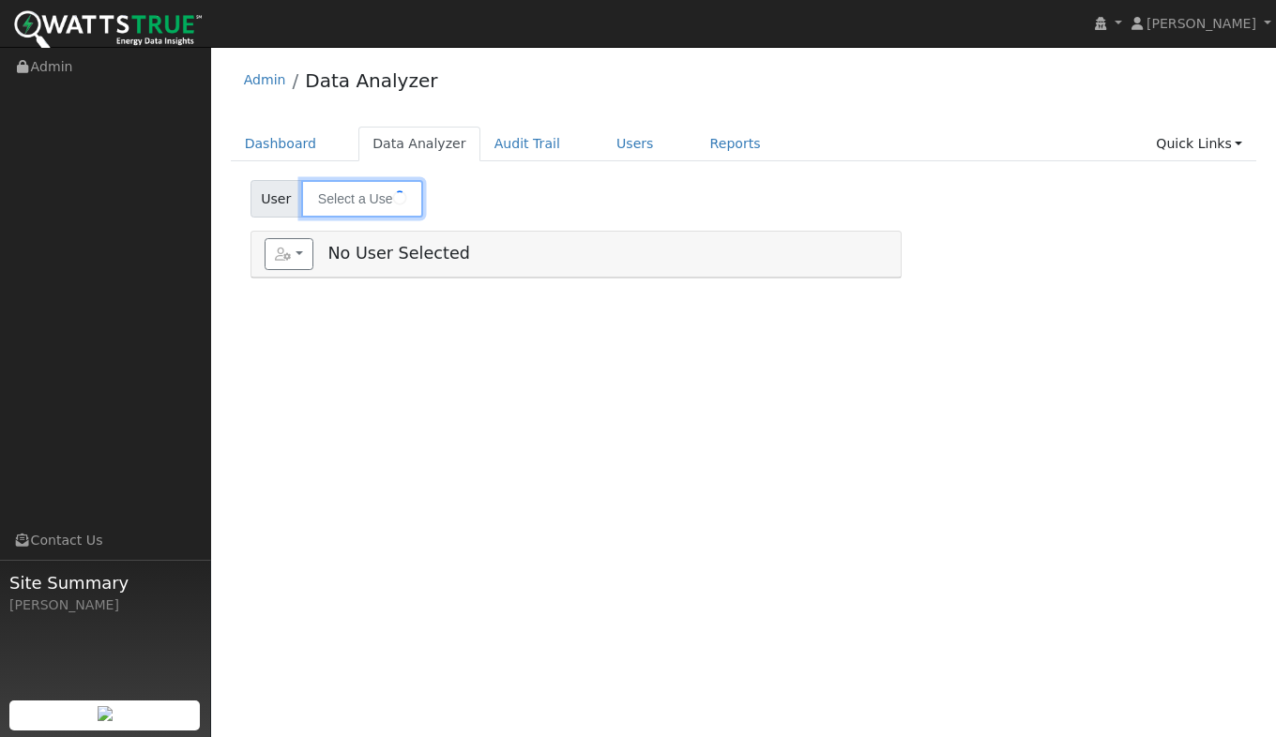
type input "[PERSON_NAME]"
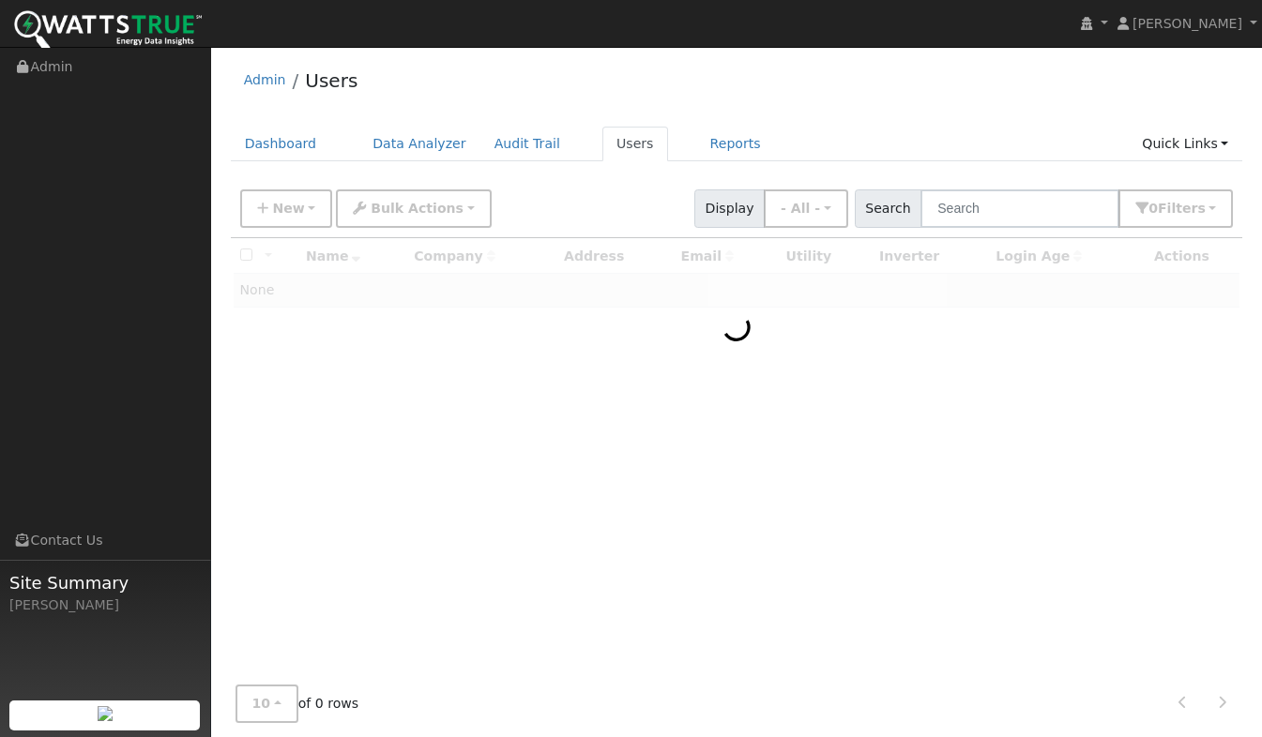
scroll to position [20, 0]
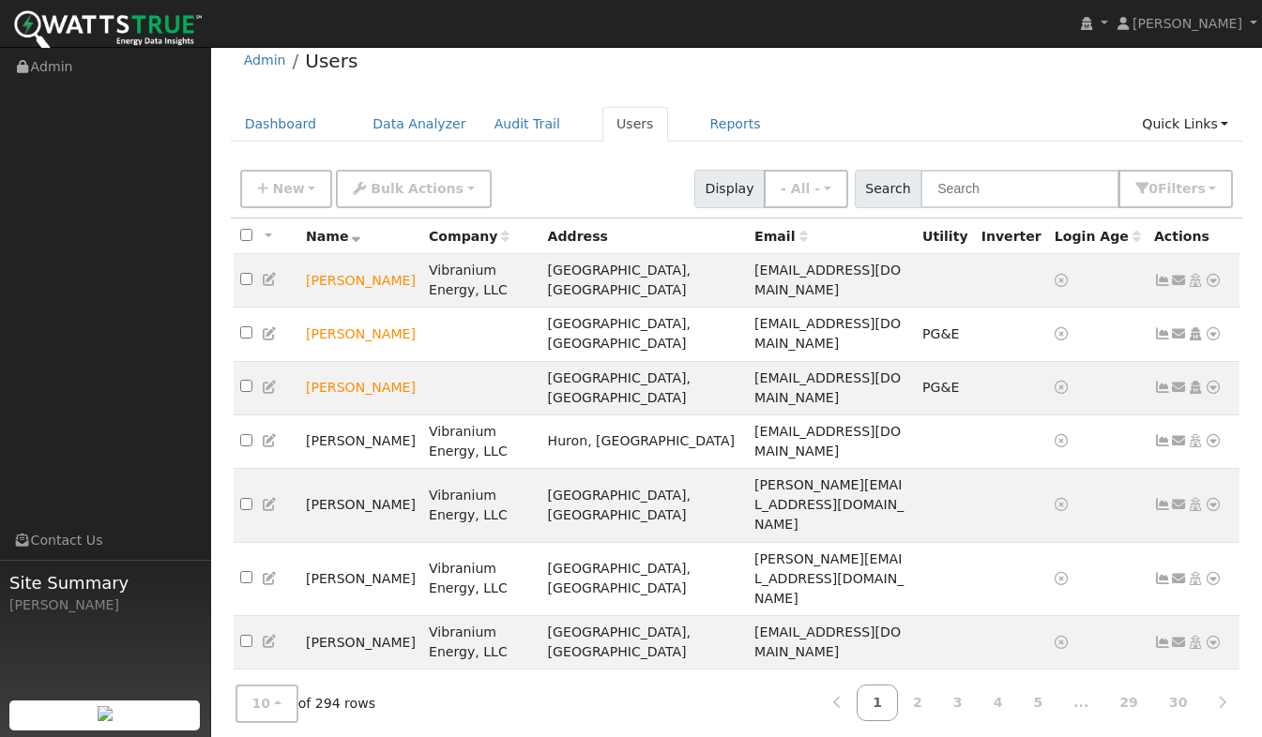
click at [1216, 327] on icon at bounding box center [1212, 333] width 17 height 13
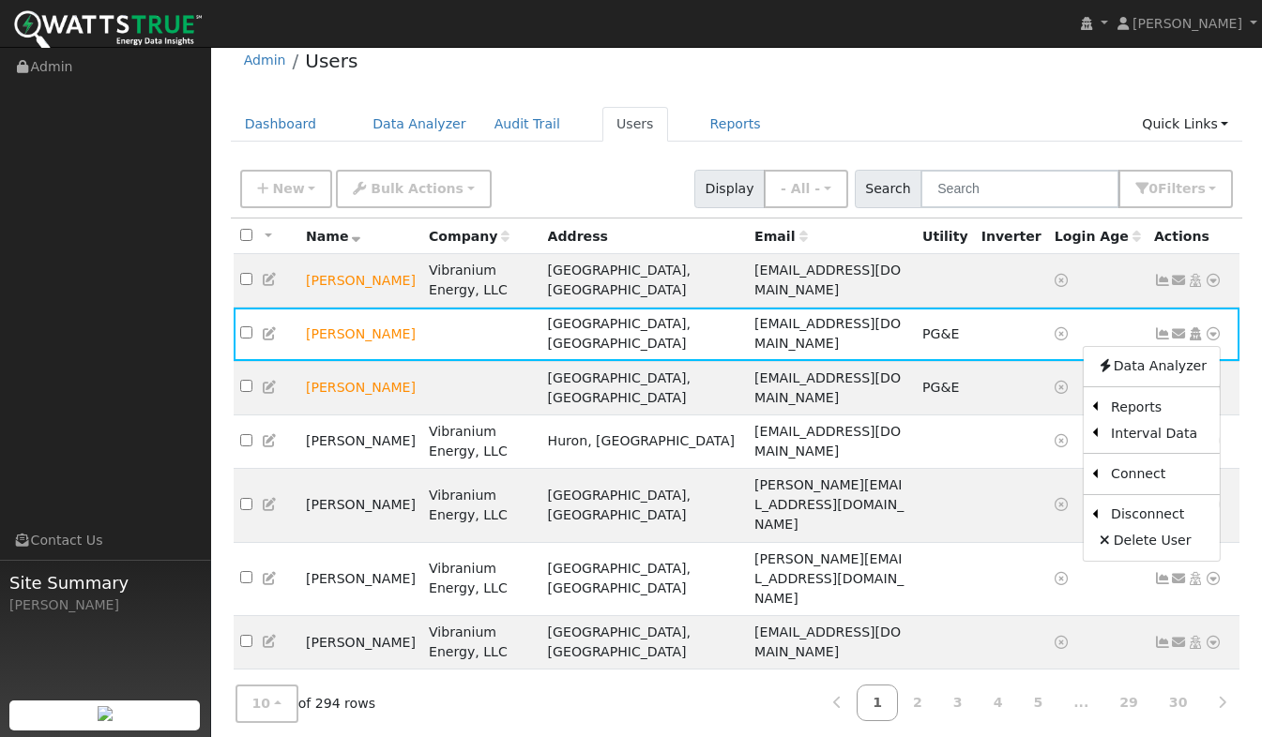
click at [0, 0] on link "Scenario" at bounding box center [0, 0] width 0 height 0
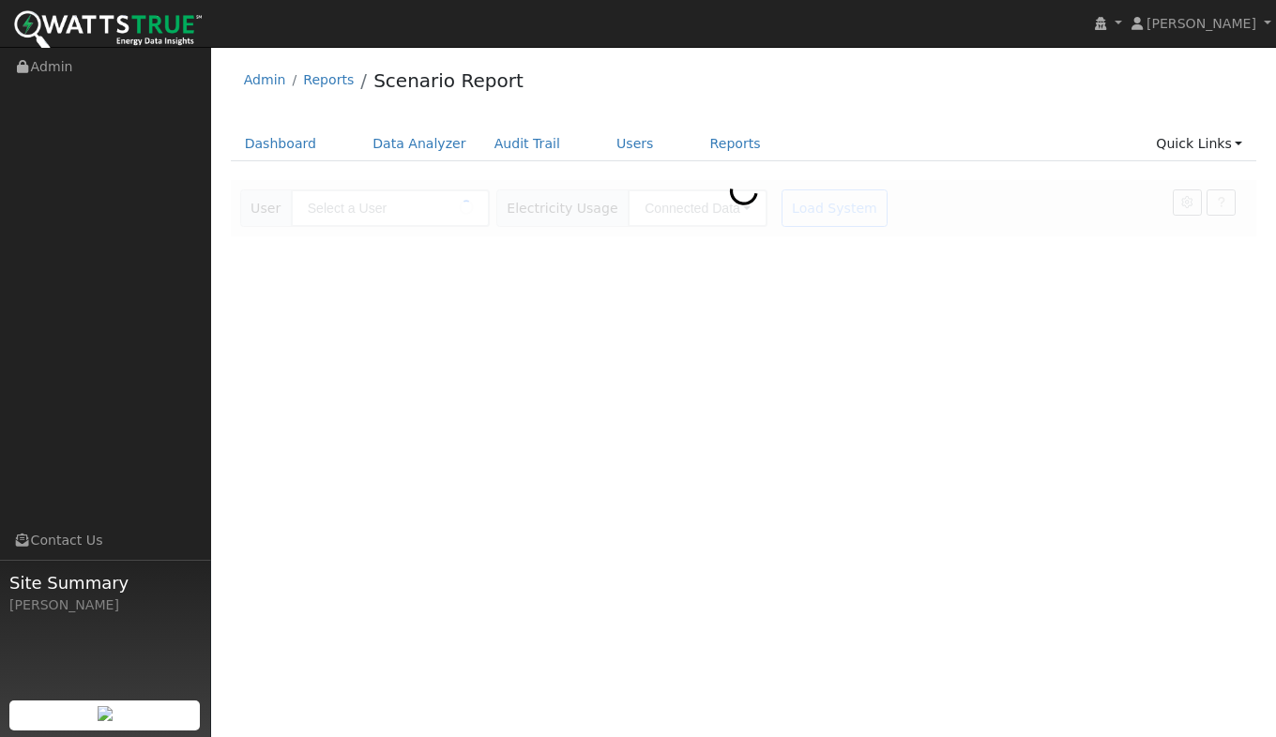
type input "[PERSON_NAME]"
